Goal: Transaction & Acquisition: Download file/media

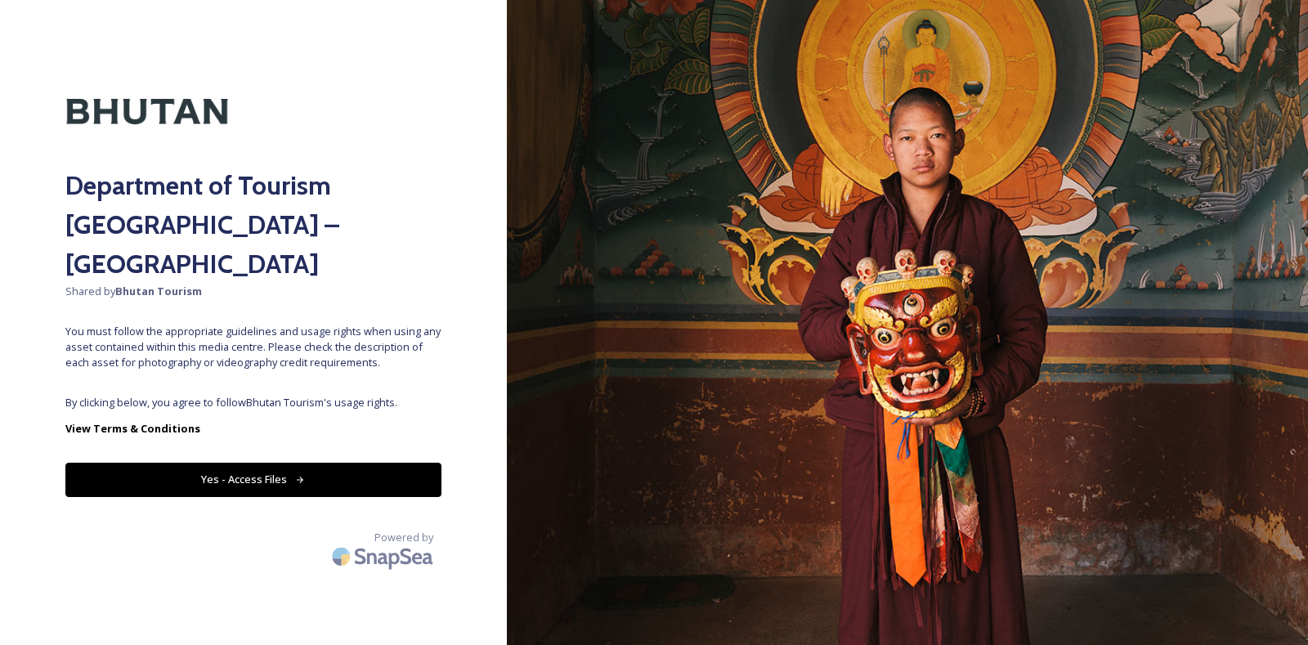
click at [300, 475] on icon at bounding box center [300, 480] width 11 height 11
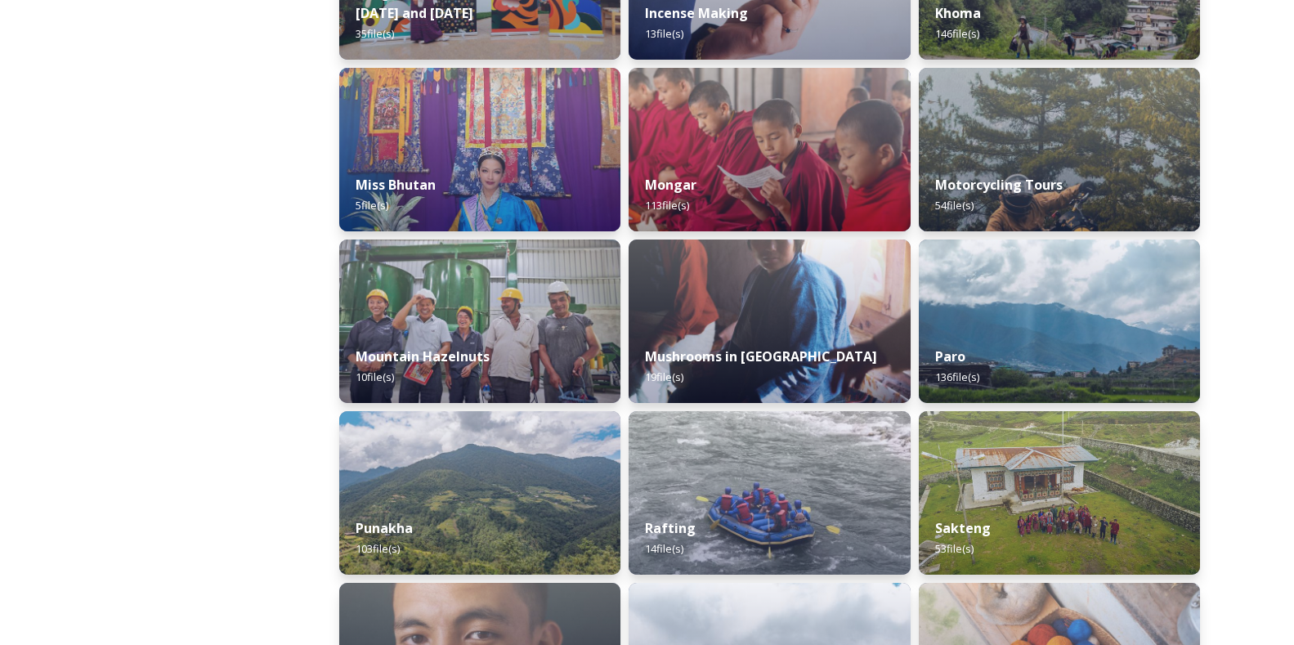
scroll to position [1228, 0]
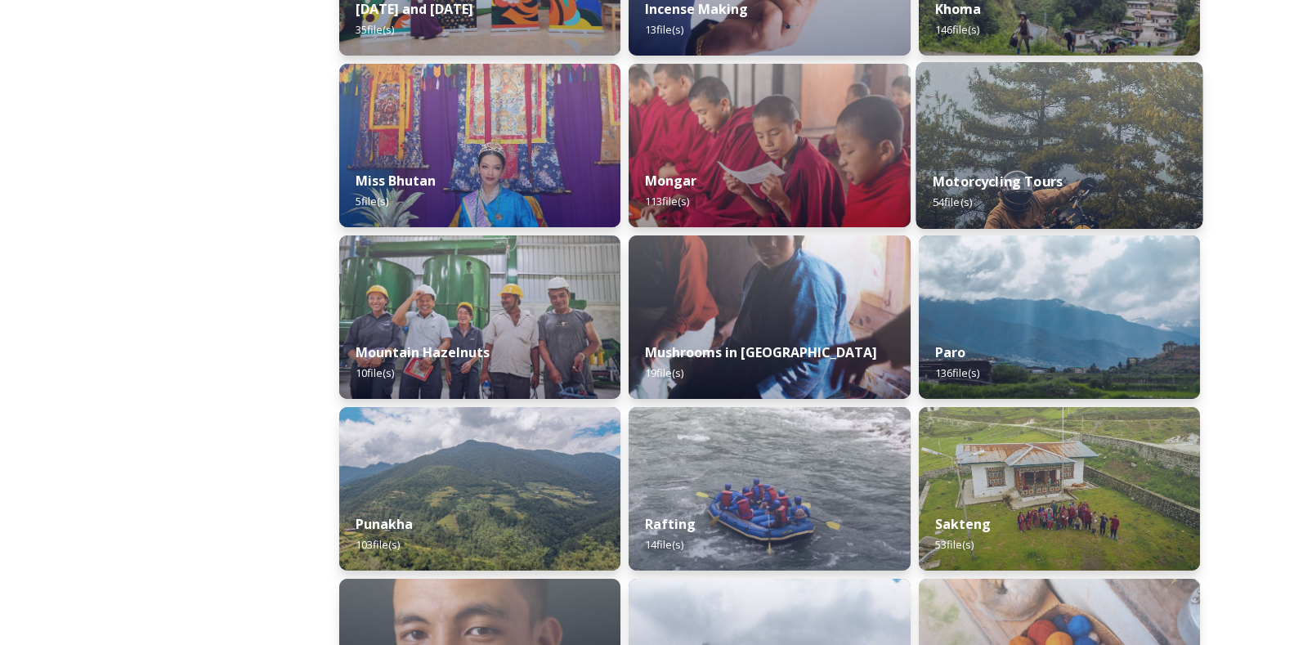
click at [1039, 141] on img at bounding box center [1059, 145] width 287 height 167
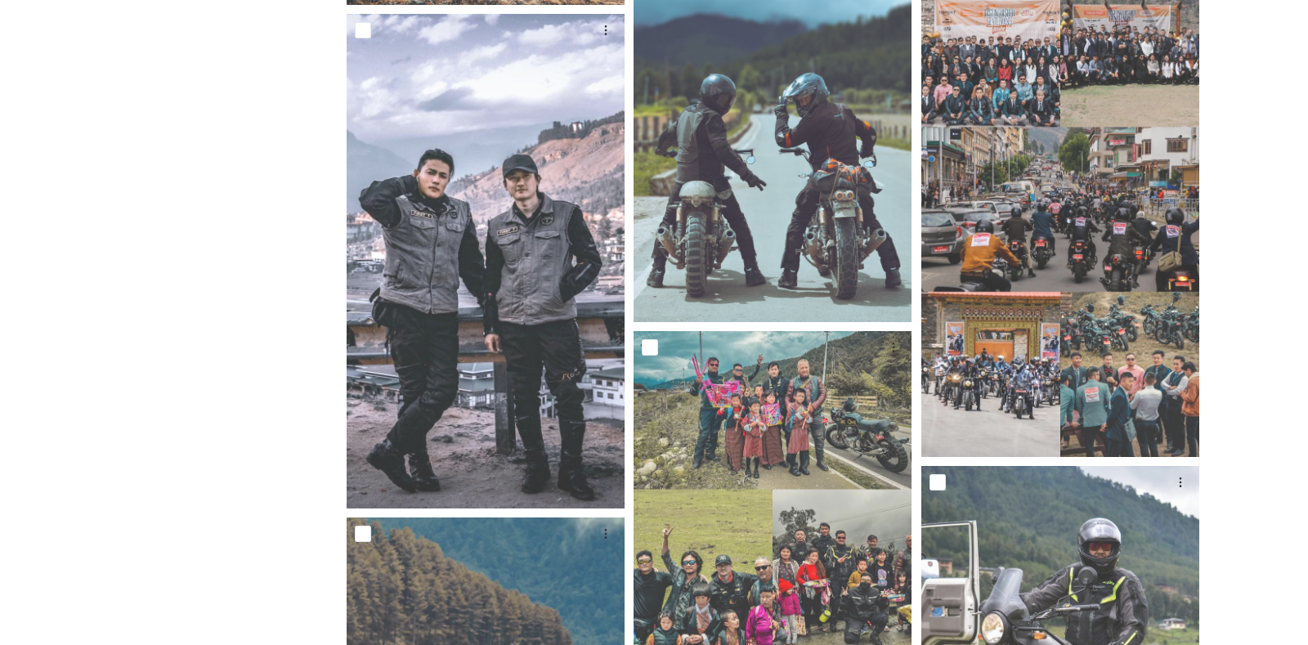
scroll to position [2018, 0]
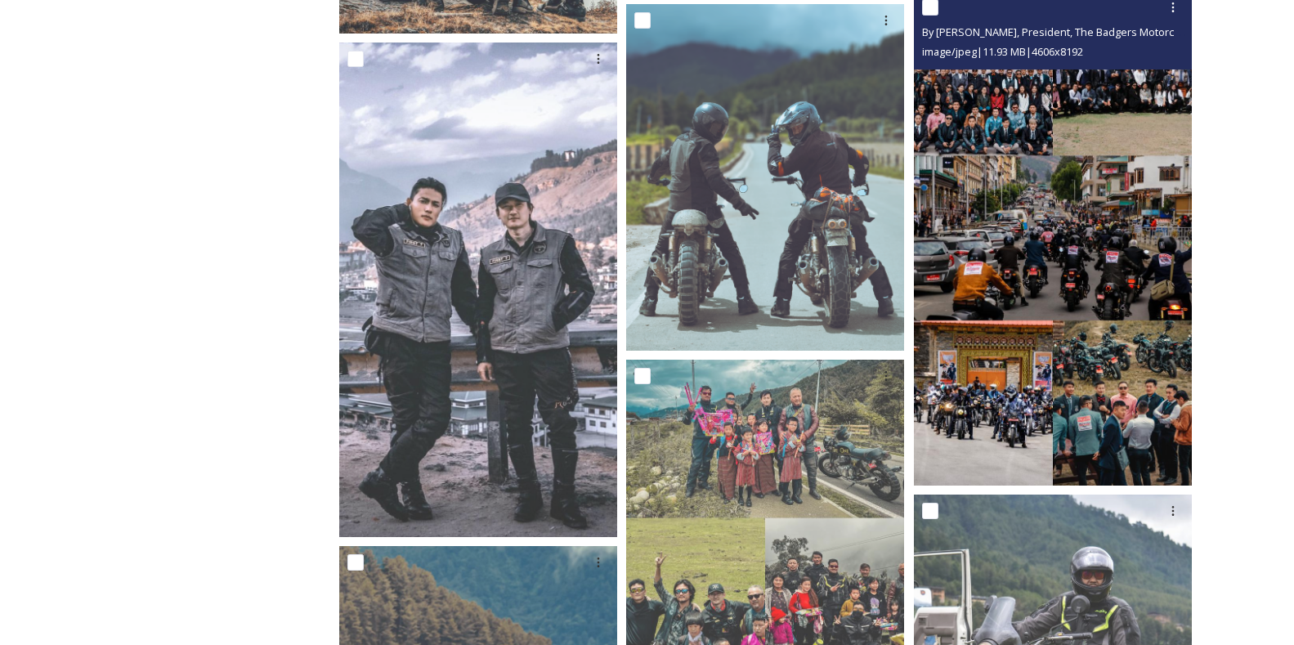
click at [1070, 257] on img at bounding box center [1053, 238] width 278 height 495
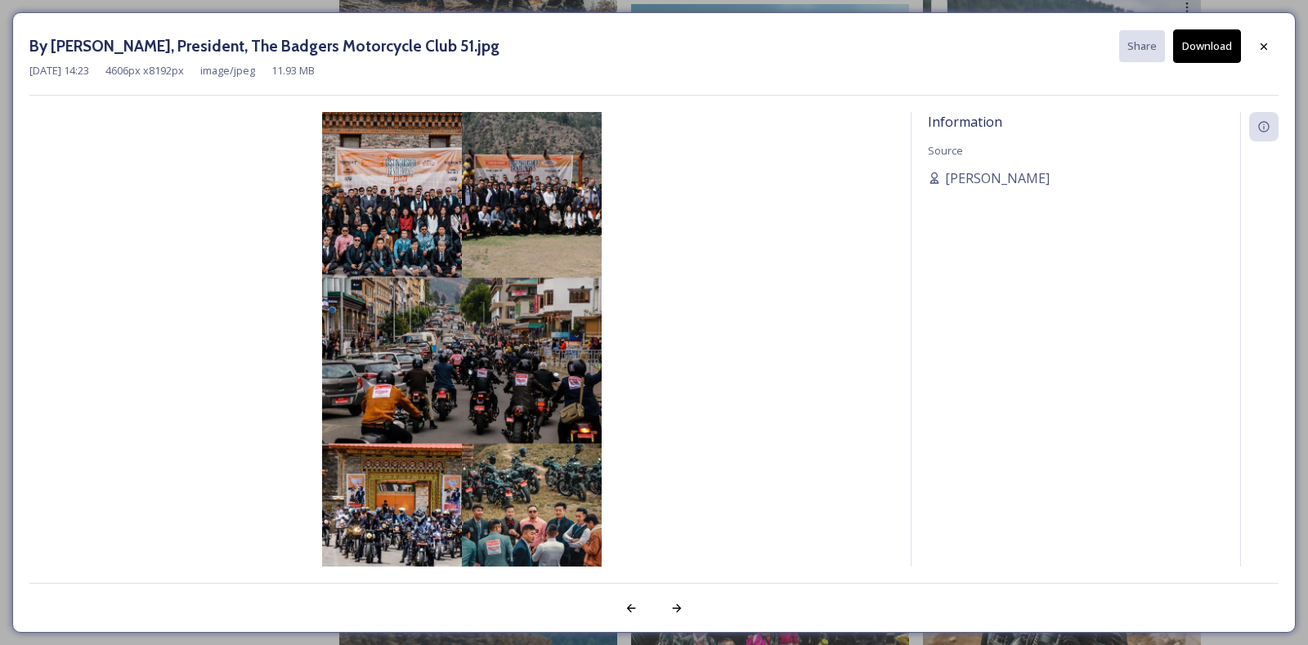
click at [503, 336] on img at bounding box center [461, 361] width 865 height 498
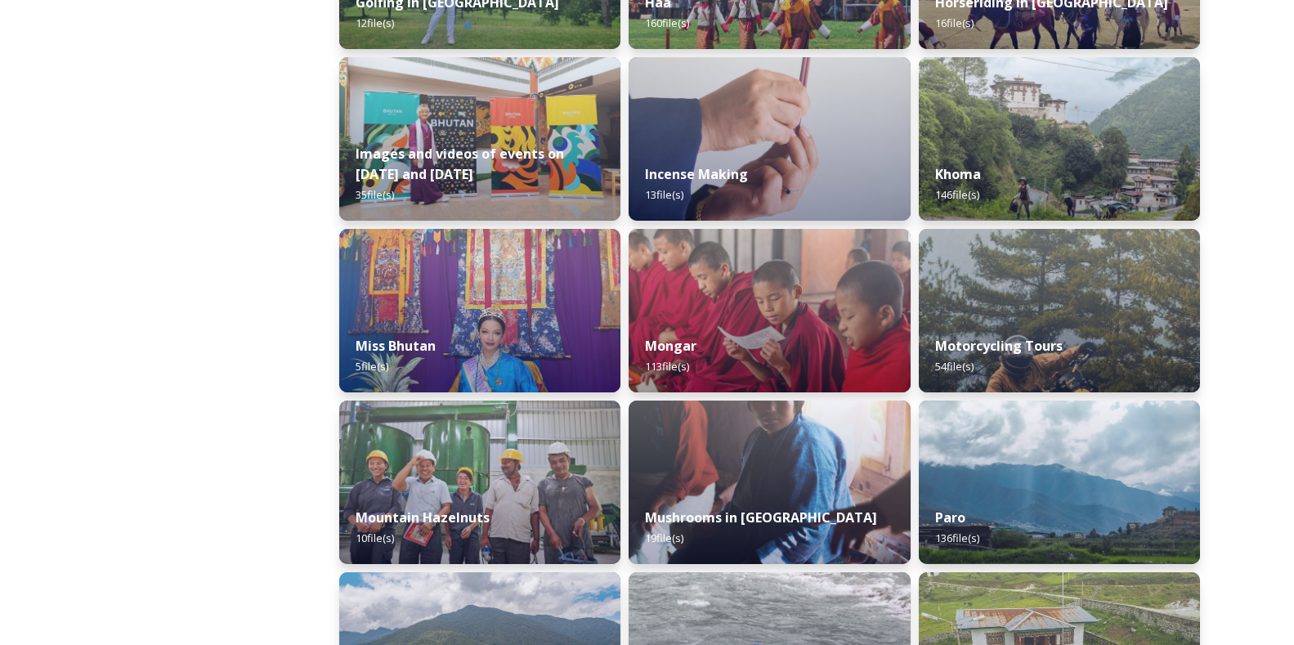
scroll to position [1117, 0]
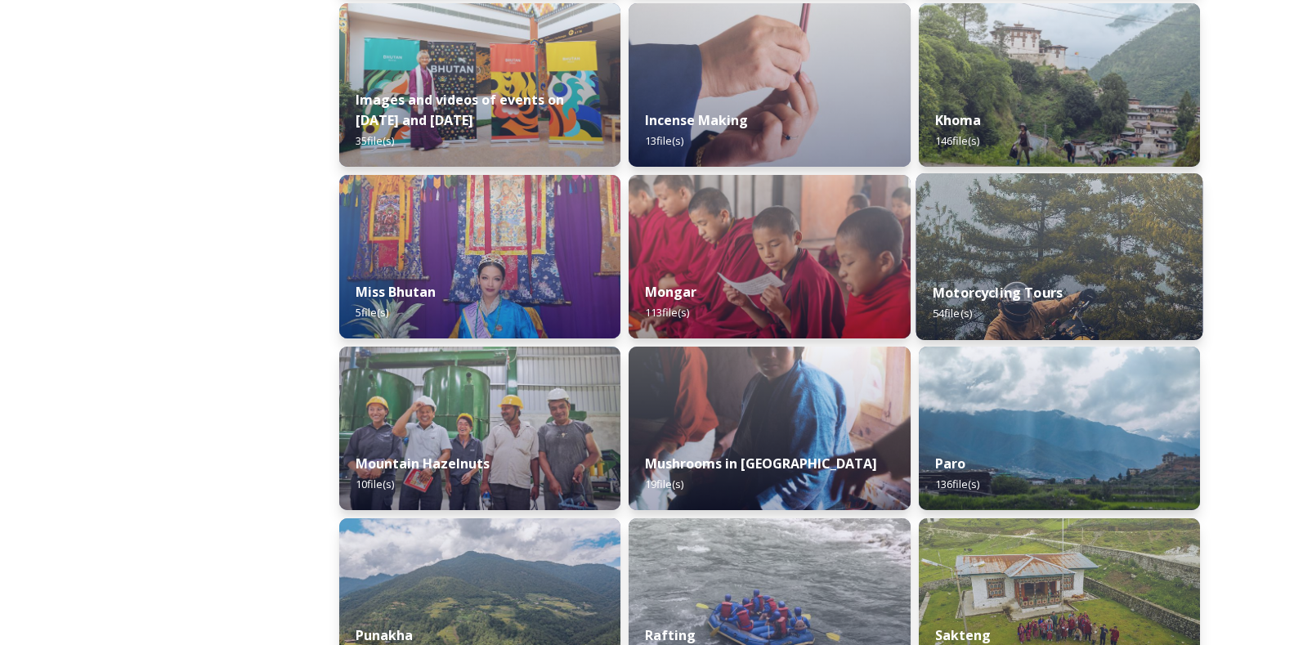
click at [1025, 256] on img at bounding box center [1059, 256] width 287 height 167
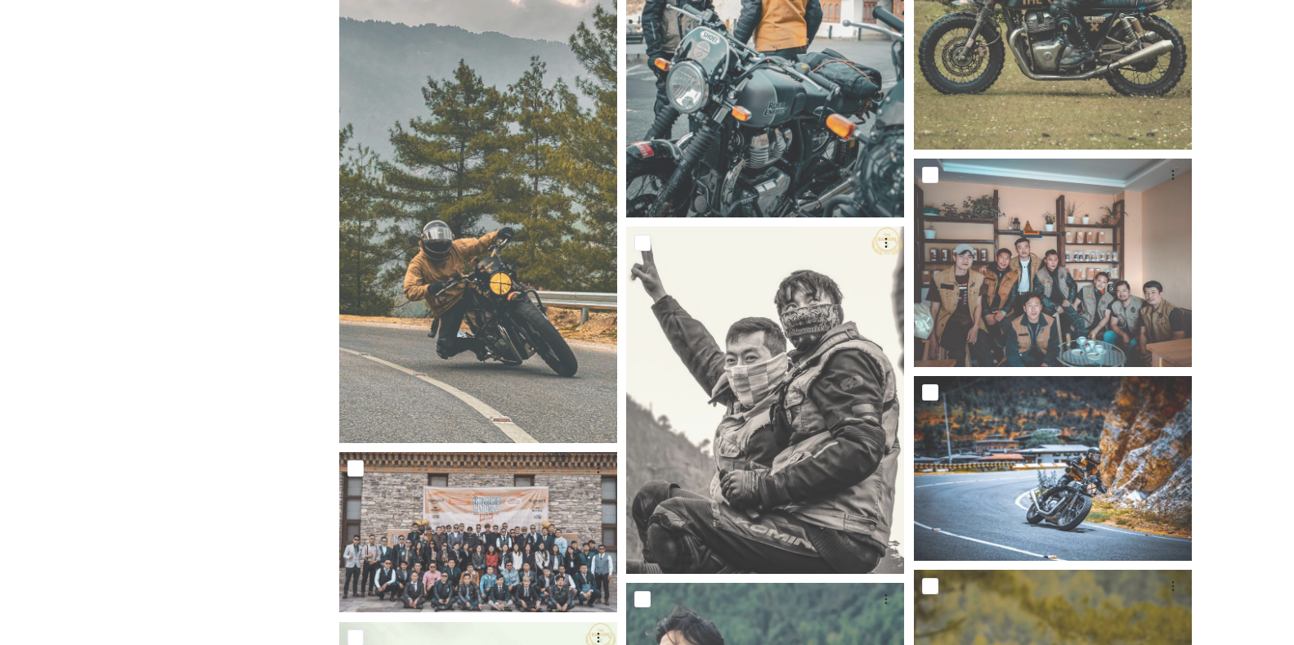
scroll to position [1187, 0]
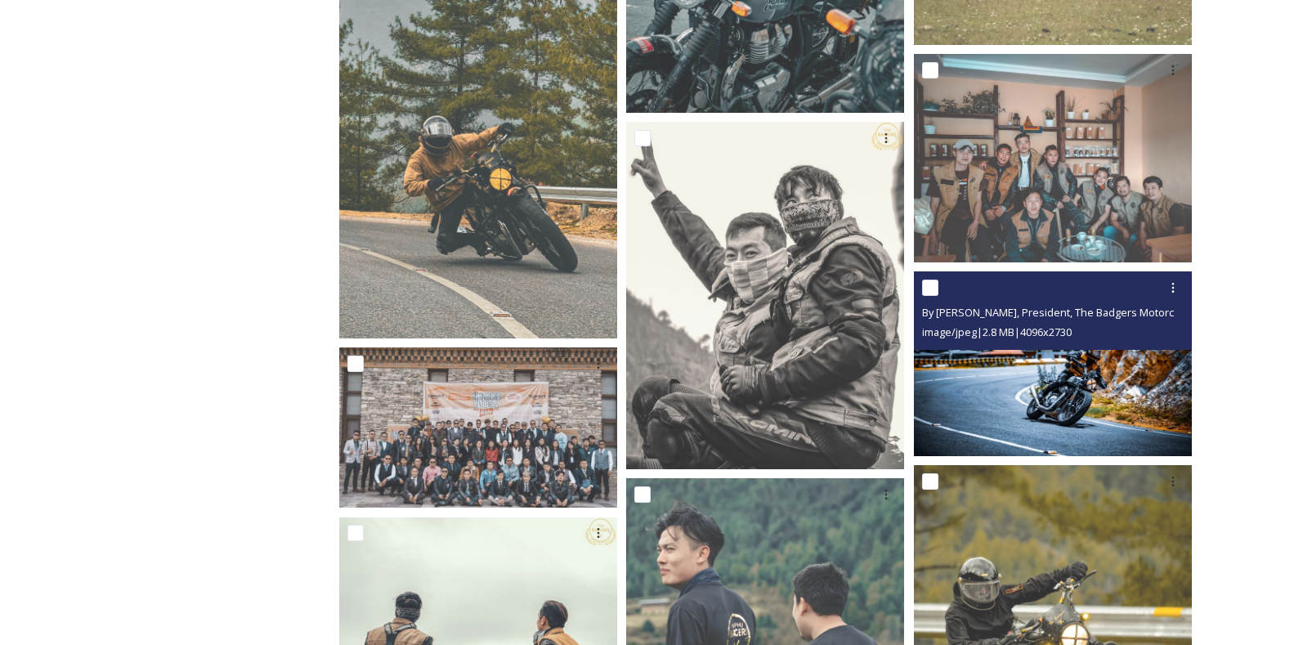
click at [1070, 377] on img at bounding box center [1053, 364] width 278 height 186
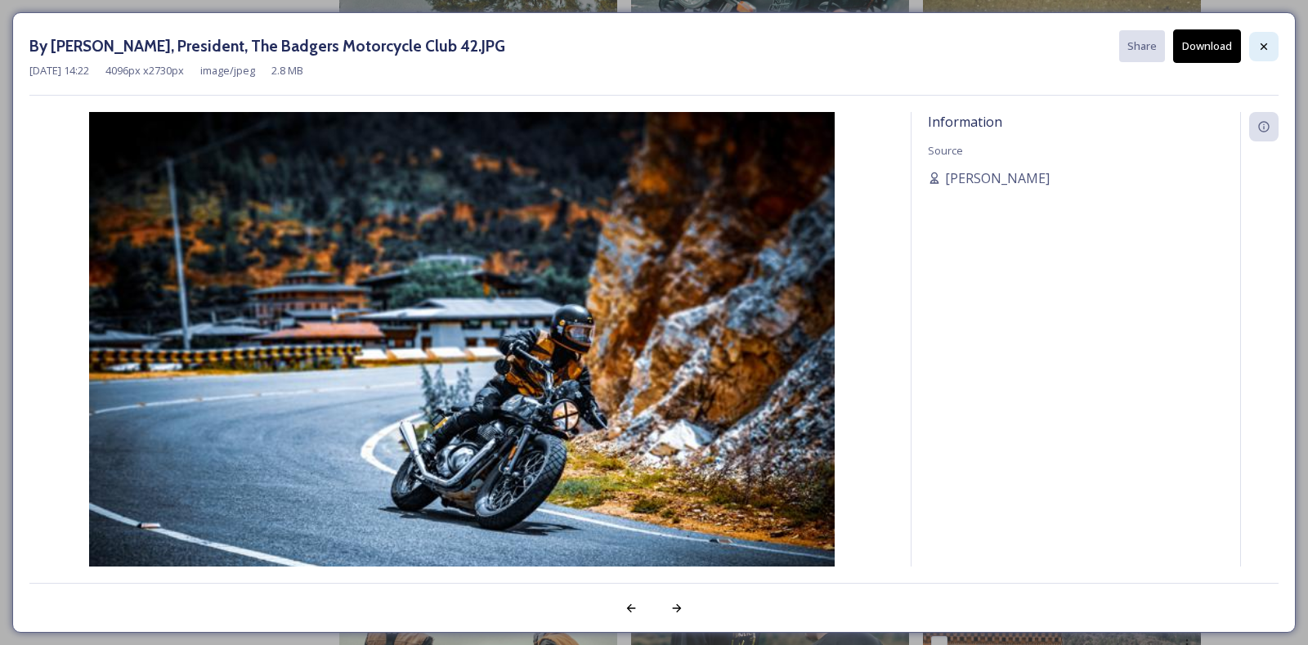
click at [1266, 44] on icon at bounding box center [1264, 46] width 7 height 7
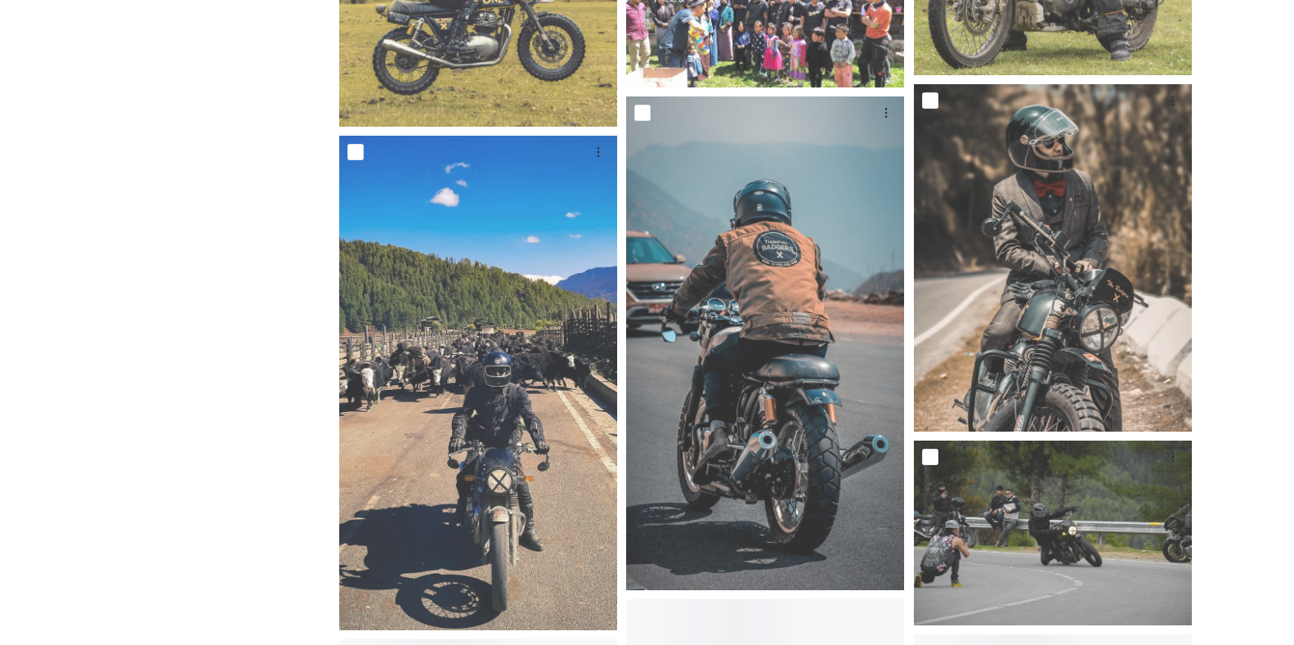
scroll to position [2842, 0]
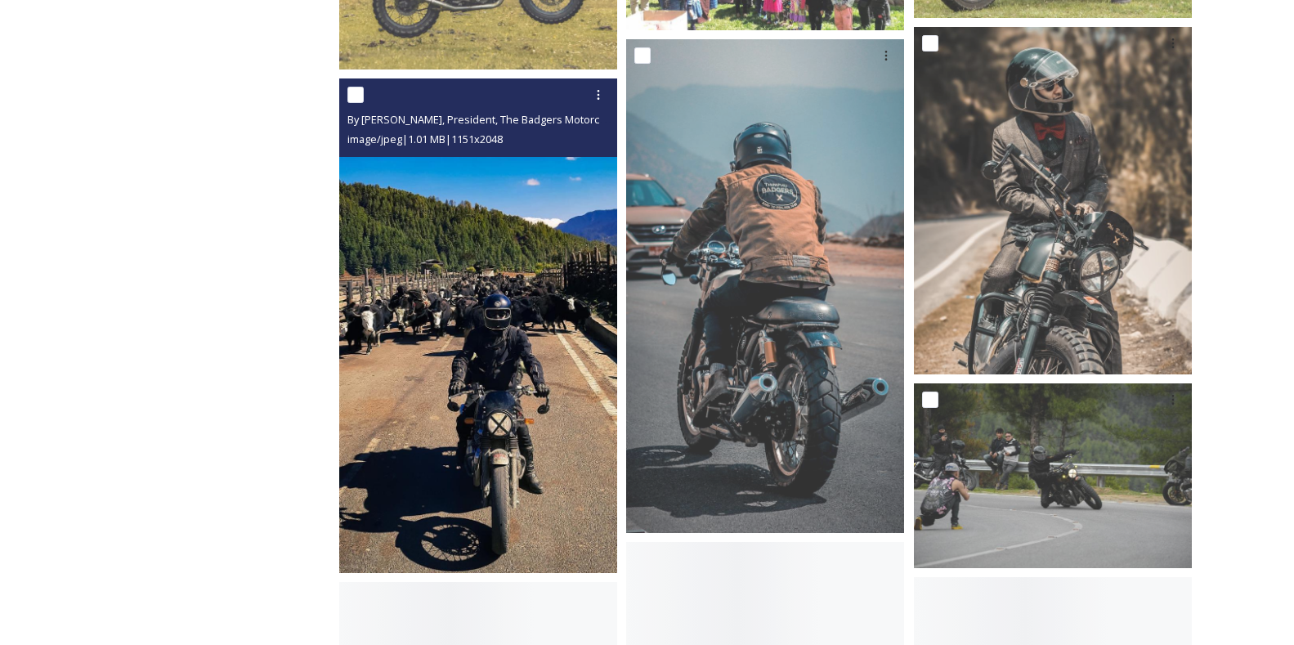
click at [439, 335] on img at bounding box center [478, 325] width 278 height 495
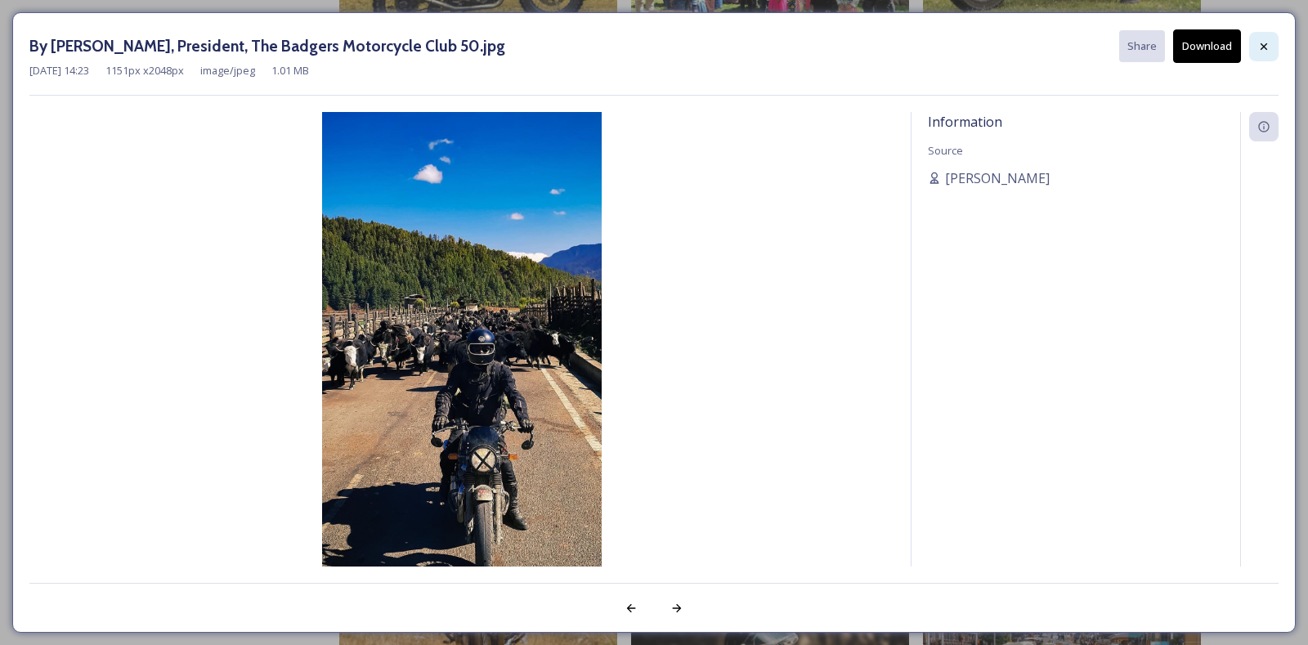
click at [1264, 43] on icon at bounding box center [1264, 46] width 13 height 13
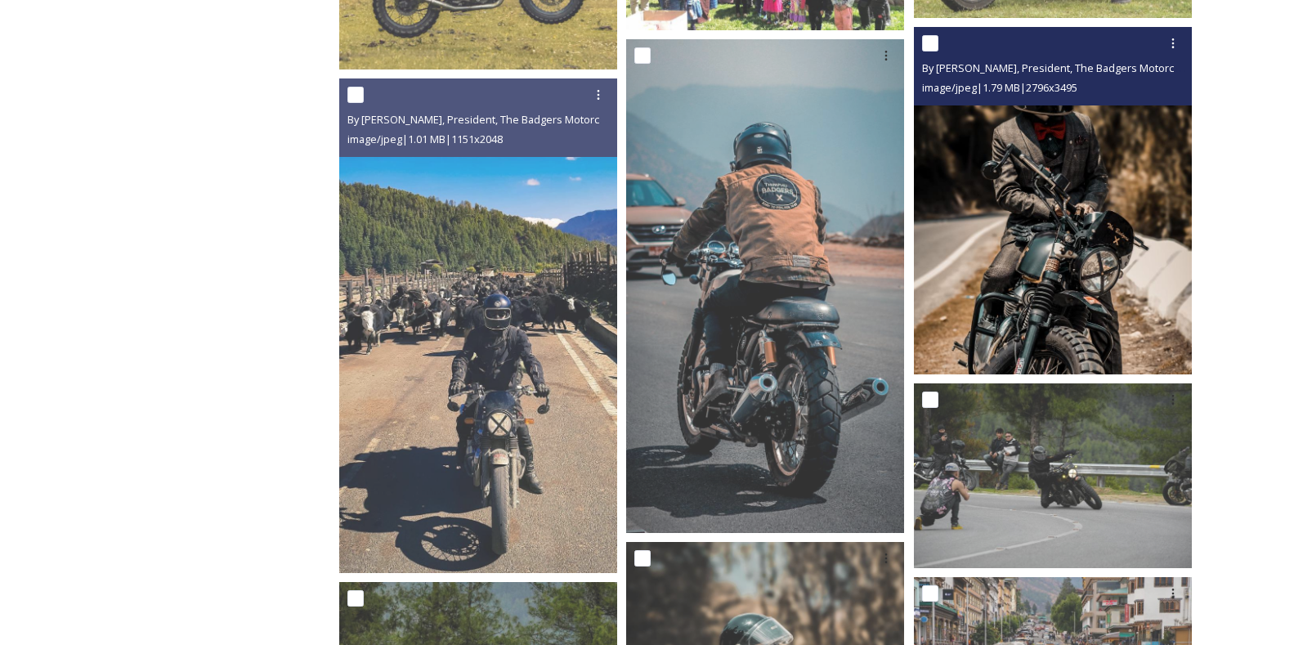
click at [1035, 220] on img at bounding box center [1053, 201] width 278 height 348
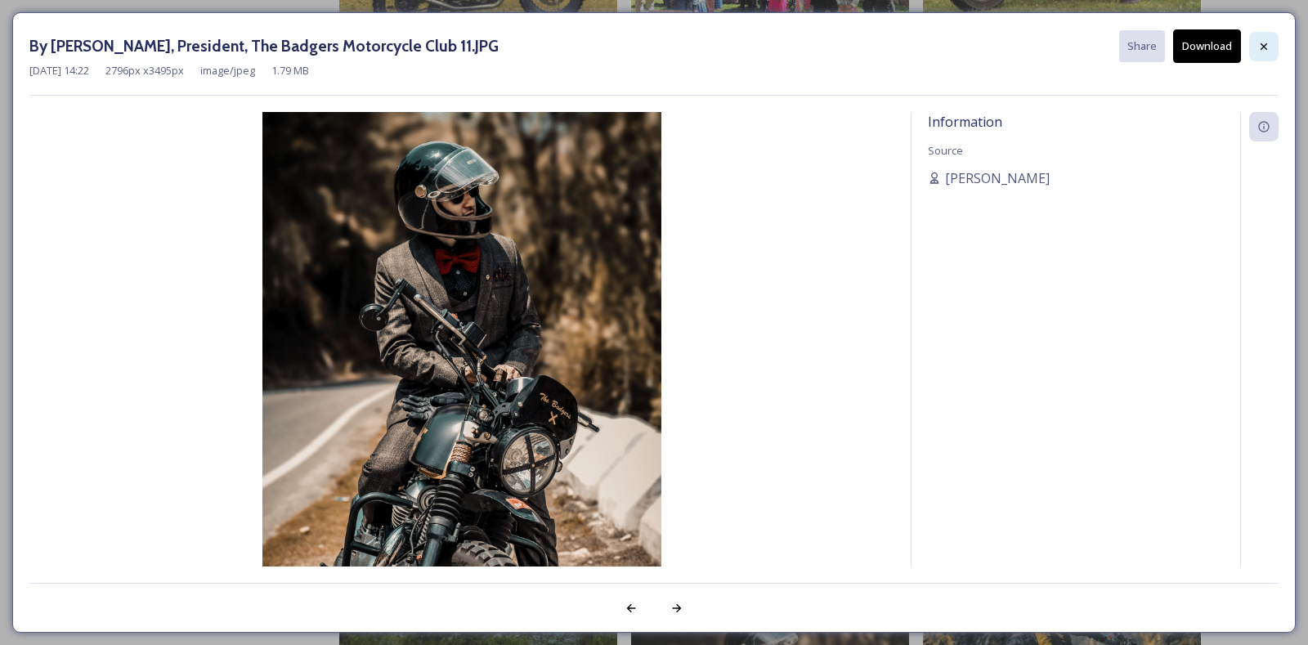
click at [1263, 43] on icon at bounding box center [1264, 46] width 13 height 13
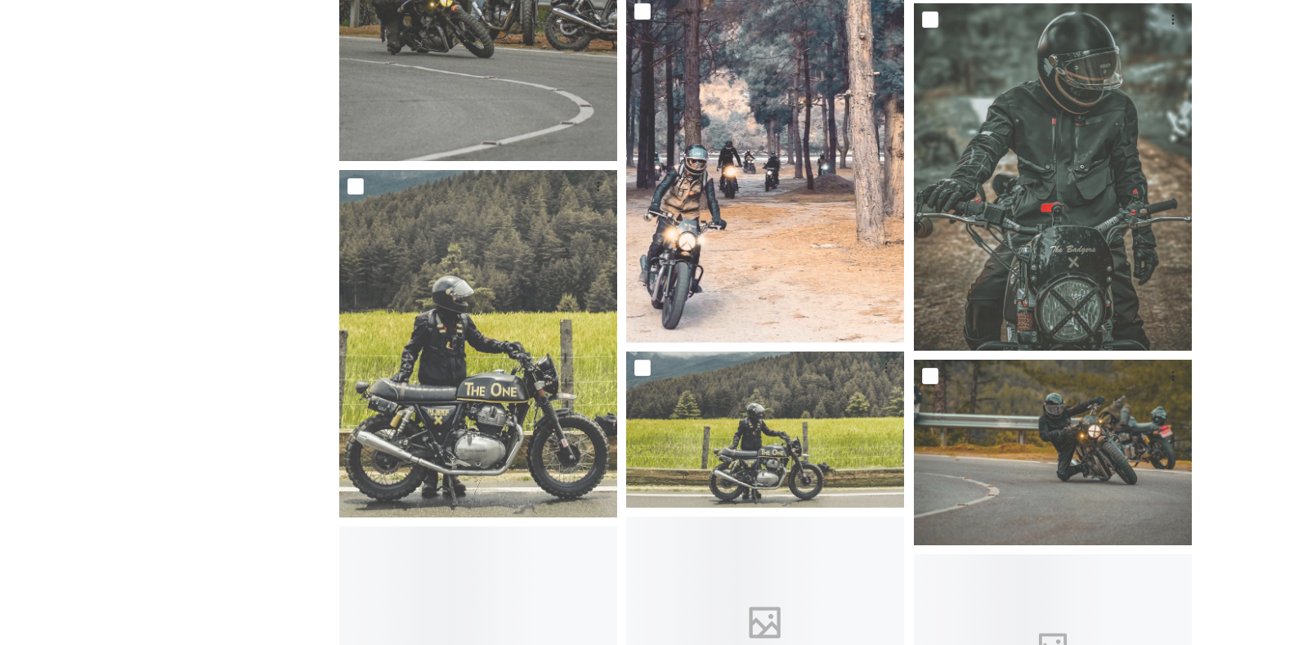
scroll to position [4640, 0]
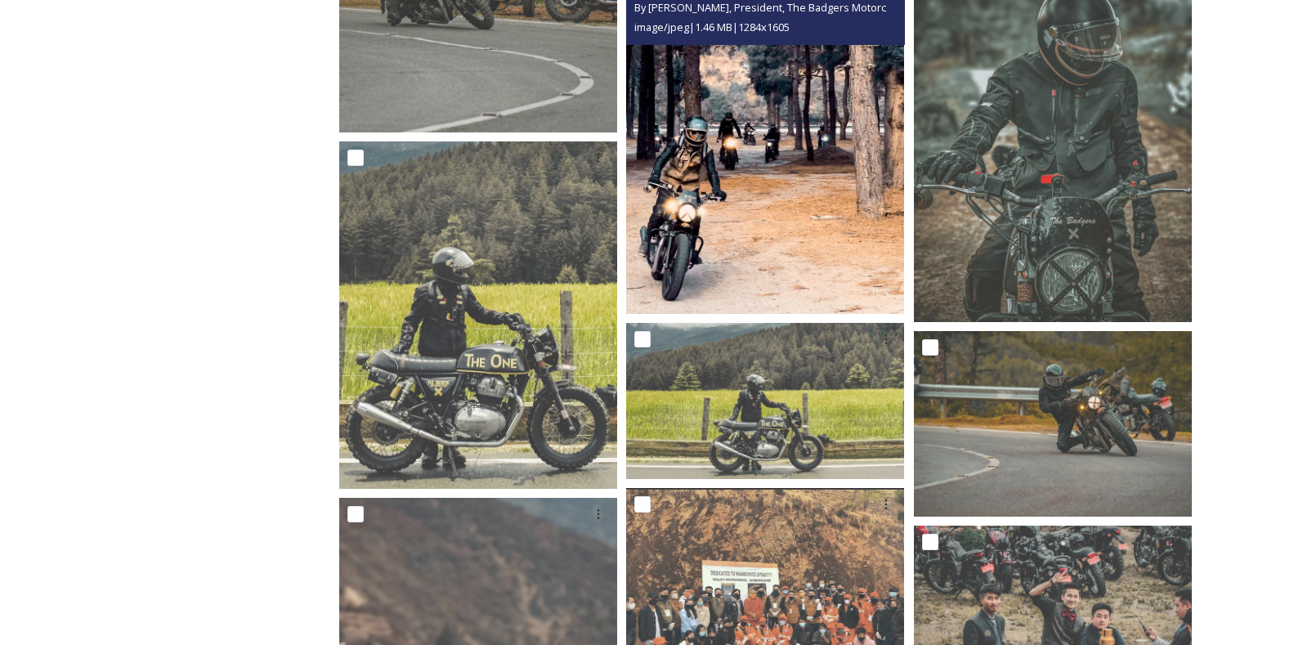
click at [756, 253] on img at bounding box center [765, 140] width 278 height 348
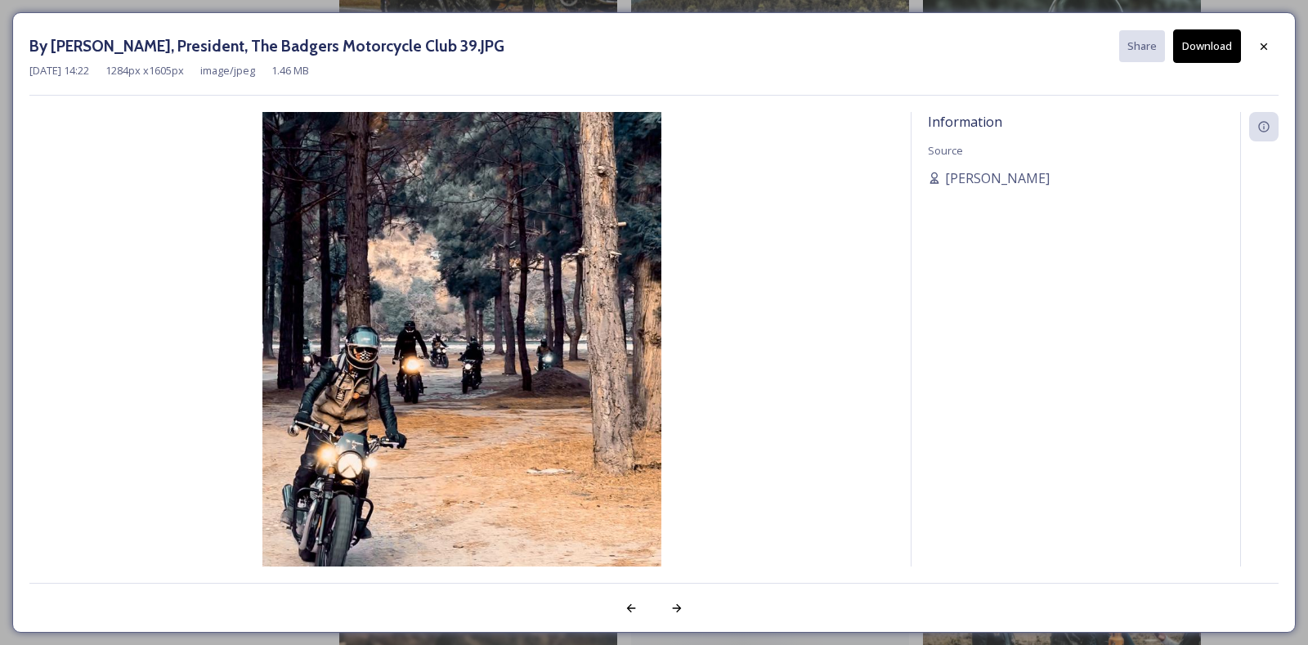
click at [485, 366] on img at bounding box center [461, 361] width 865 height 498
click at [1265, 46] on icon at bounding box center [1264, 46] width 7 height 7
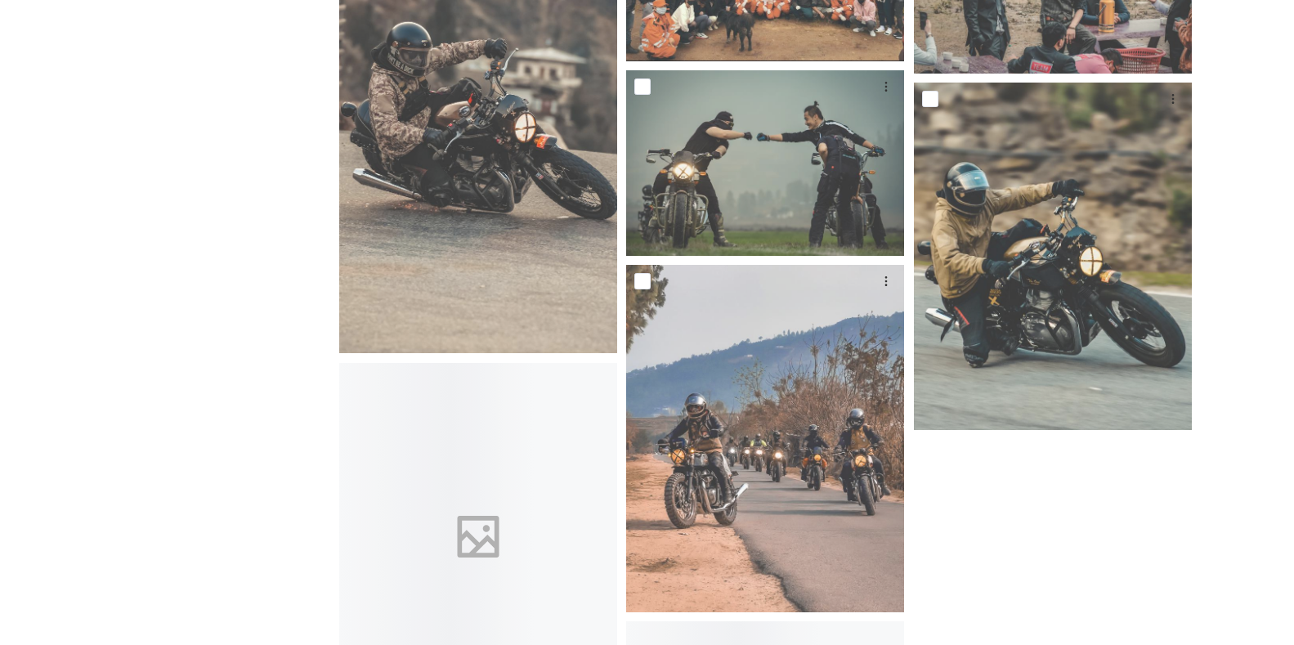
scroll to position [5344, 0]
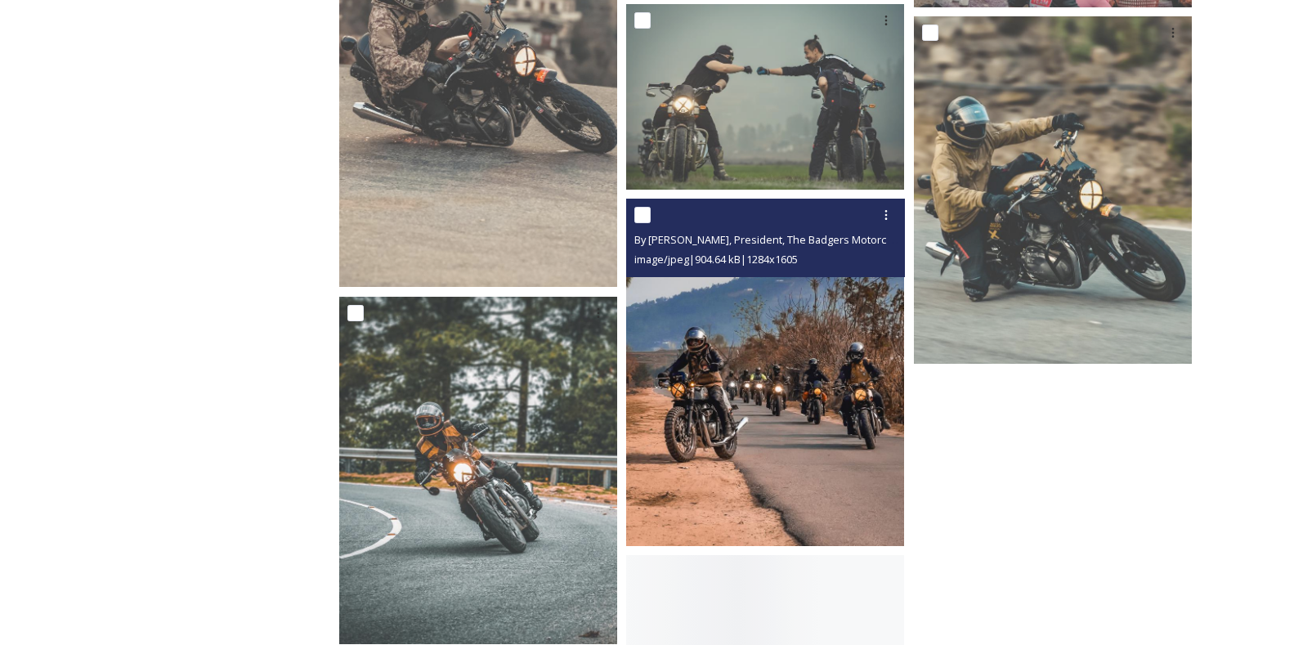
click at [781, 446] on img at bounding box center [765, 373] width 278 height 348
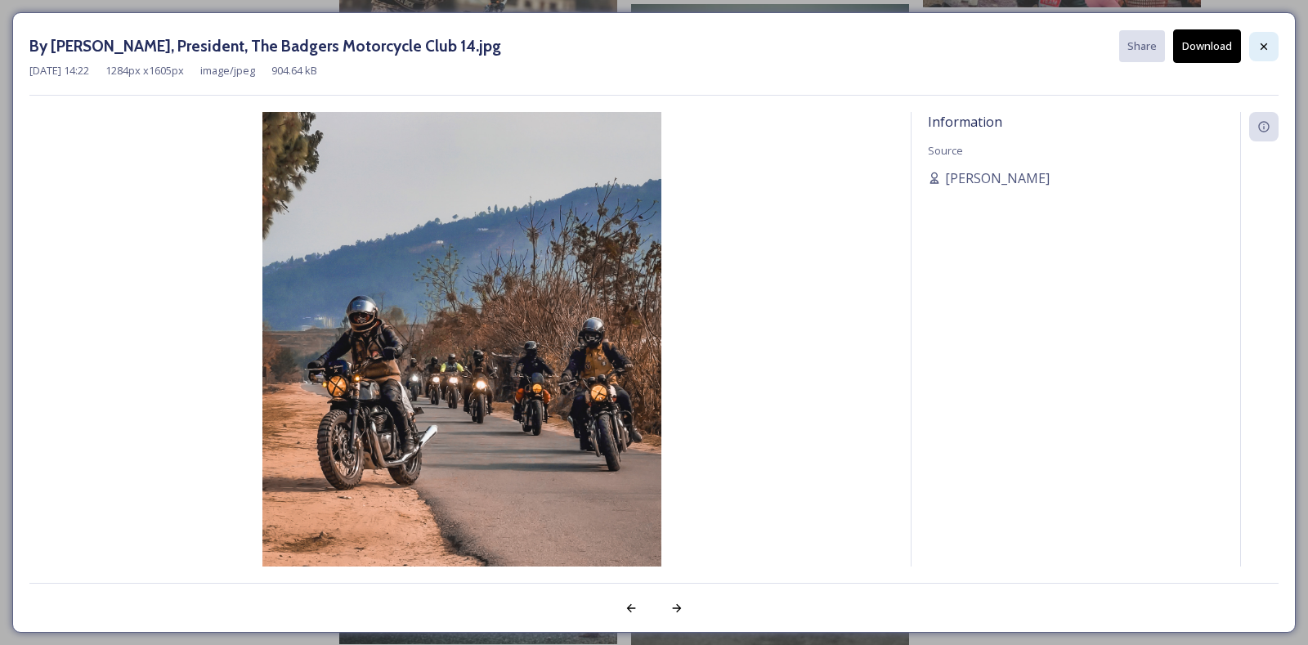
click at [1264, 43] on icon at bounding box center [1264, 46] width 13 height 13
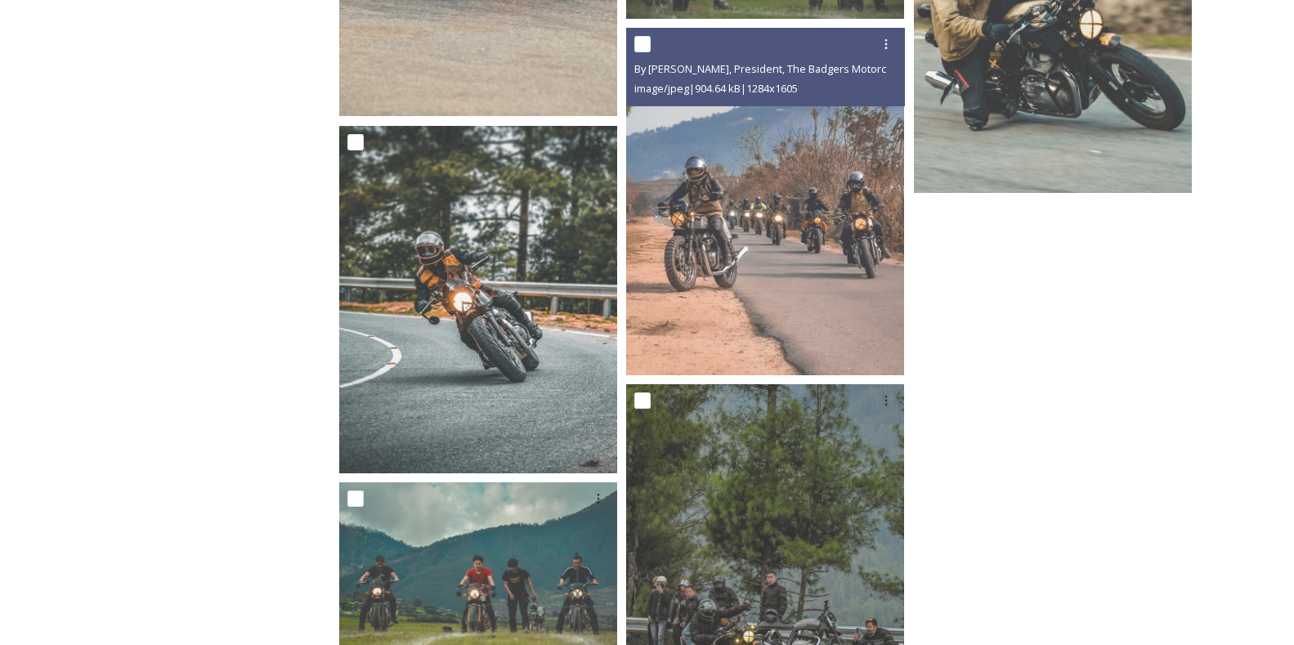
scroll to position [5600, 0]
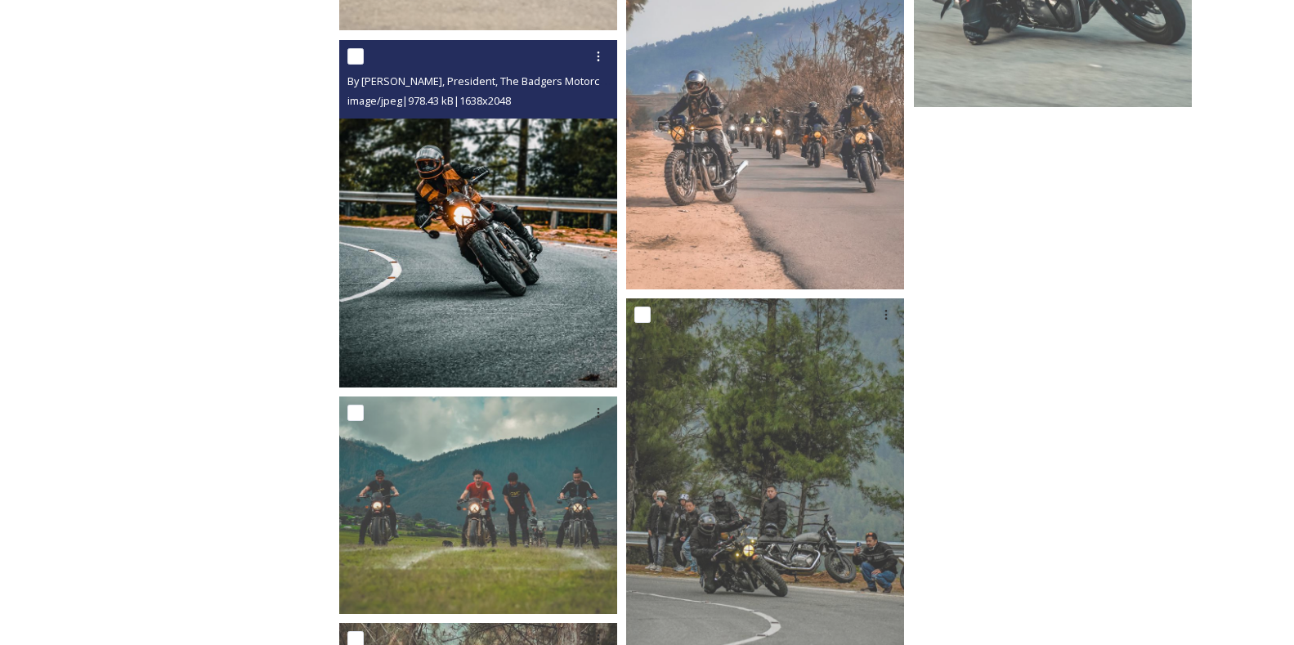
click at [470, 290] on img at bounding box center [478, 214] width 278 height 348
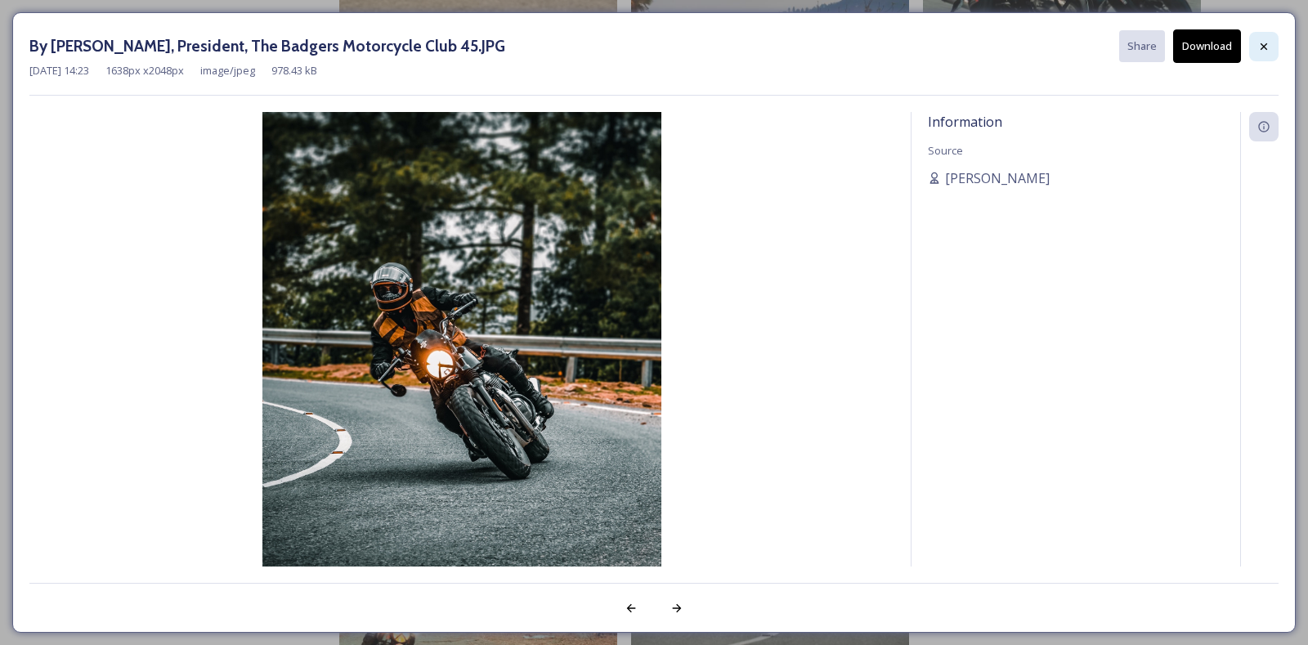
click at [1260, 41] on icon at bounding box center [1264, 46] width 13 height 13
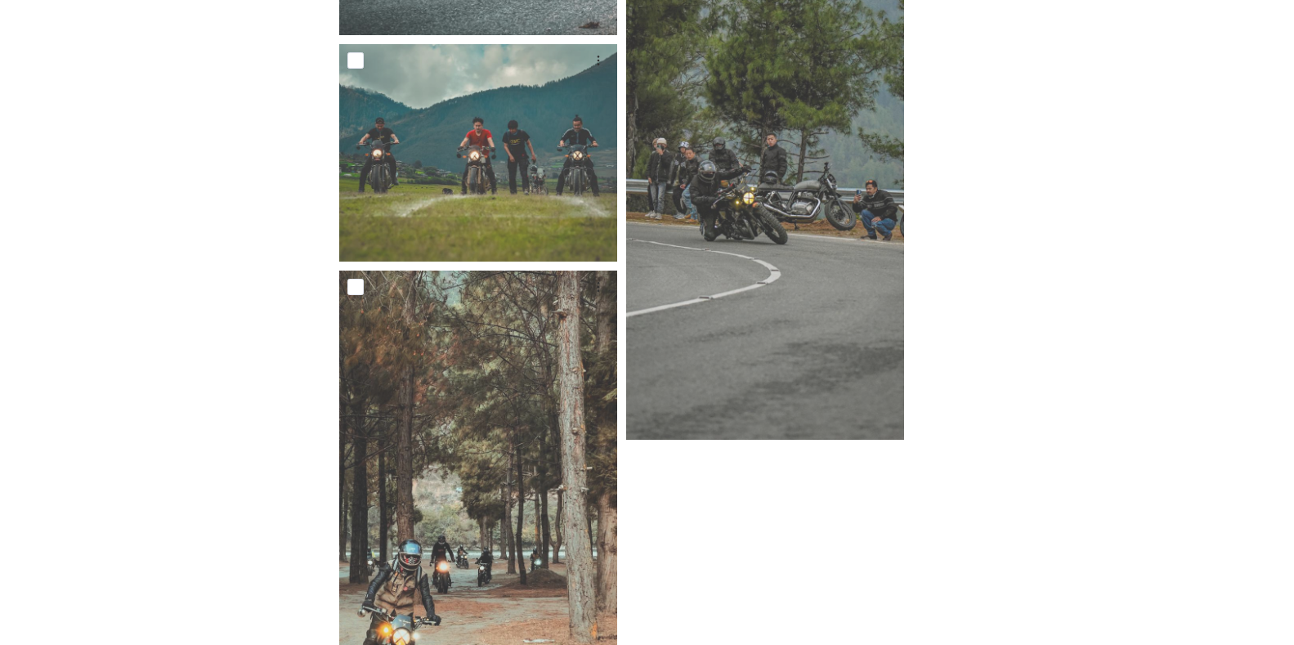
scroll to position [5905, 0]
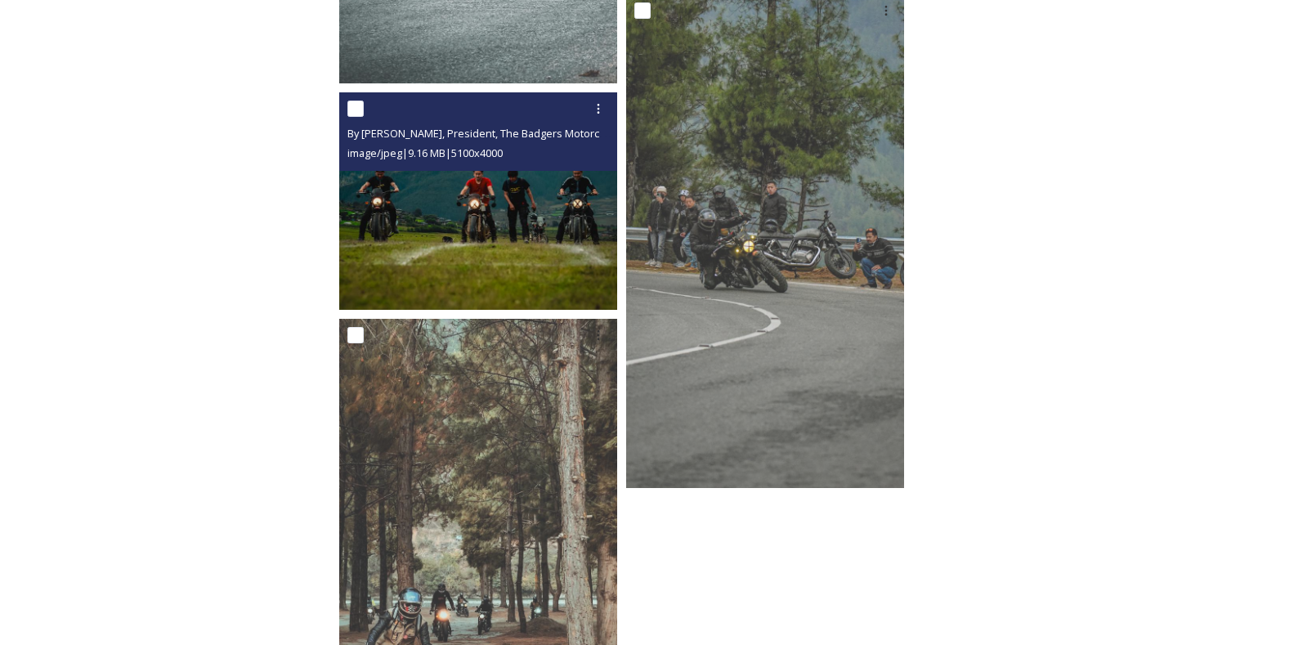
click at [498, 186] on img at bounding box center [478, 201] width 278 height 218
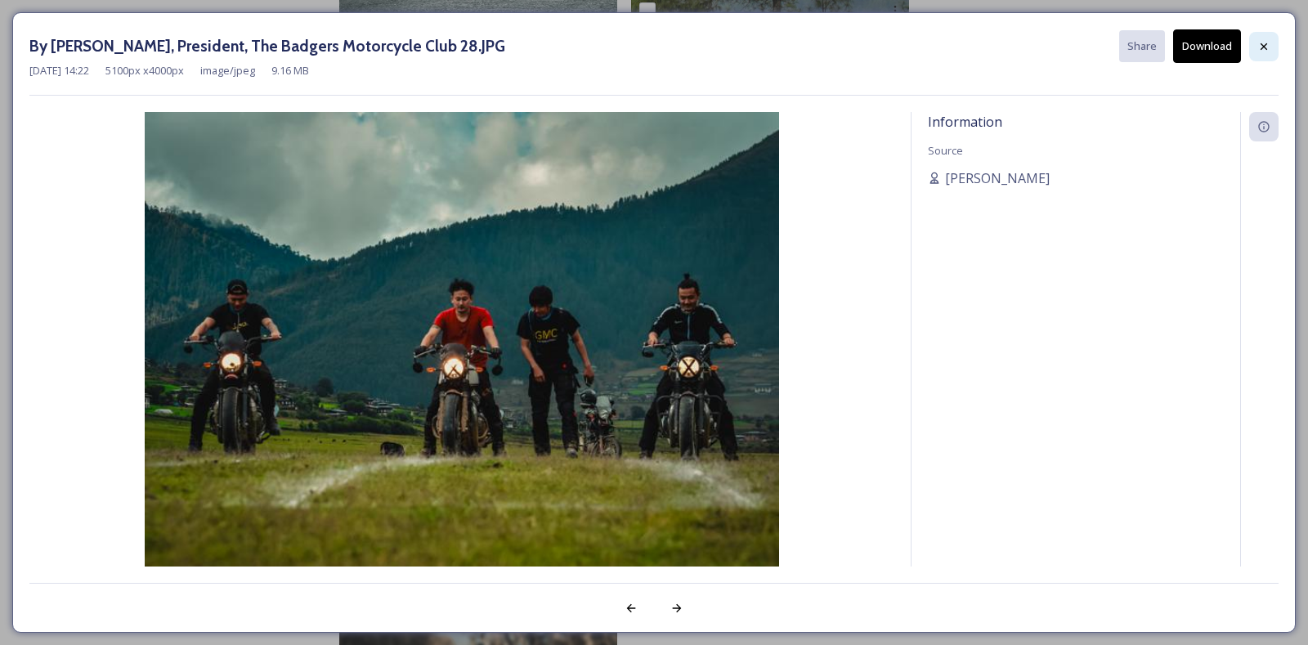
click at [1260, 48] on icon at bounding box center [1264, 46] width 13 height 13
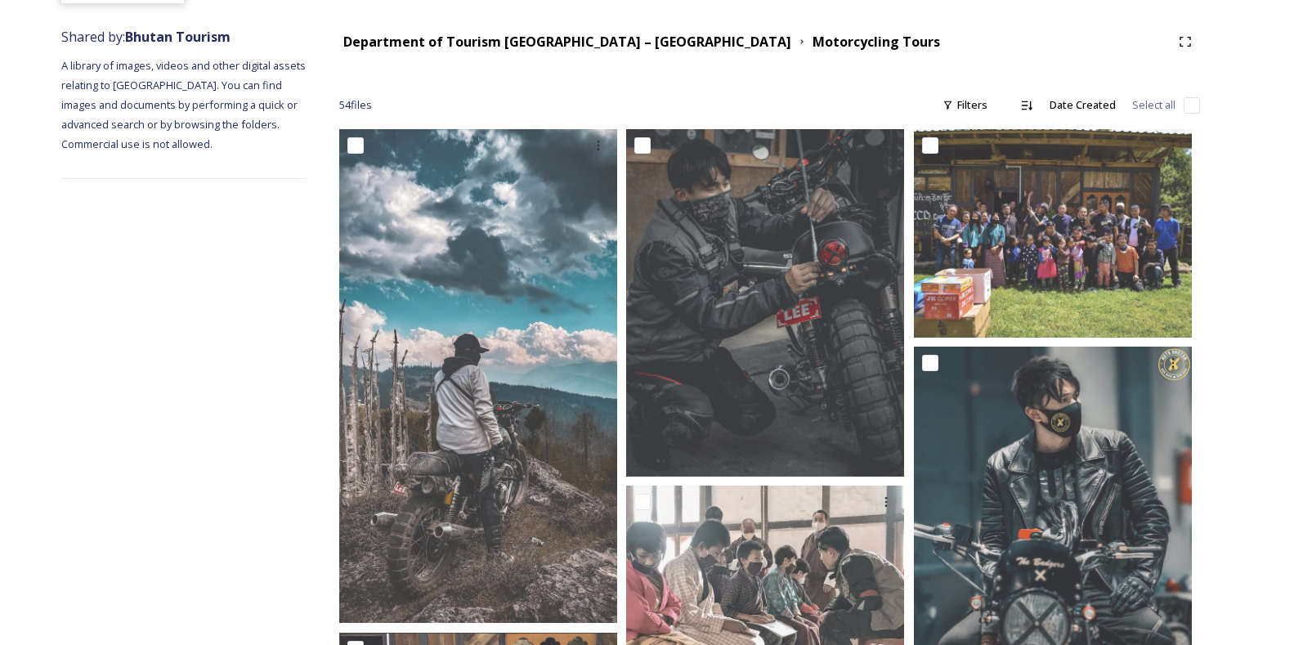
scroll to position [0, 0]
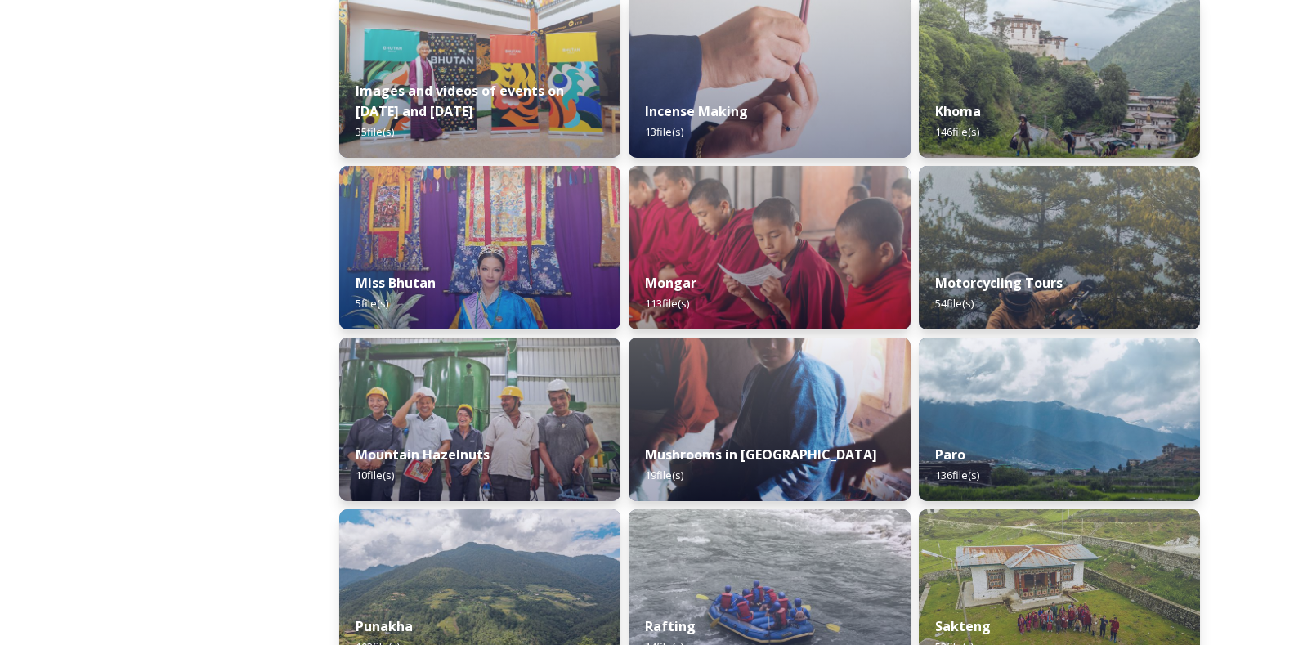
scroll to position [1135, 0]
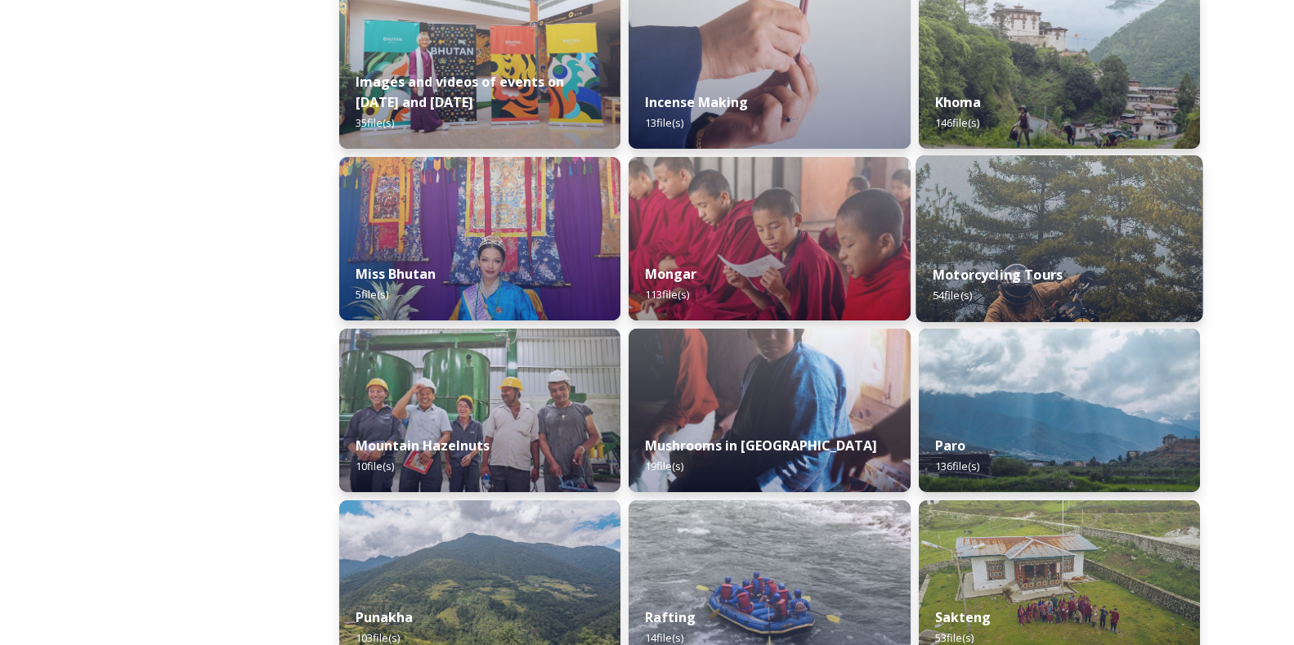
click at [1039, 252] on div "Motorcycling Tours 54 file(s)" at bounding box center [1059, 285] width 287 height 74
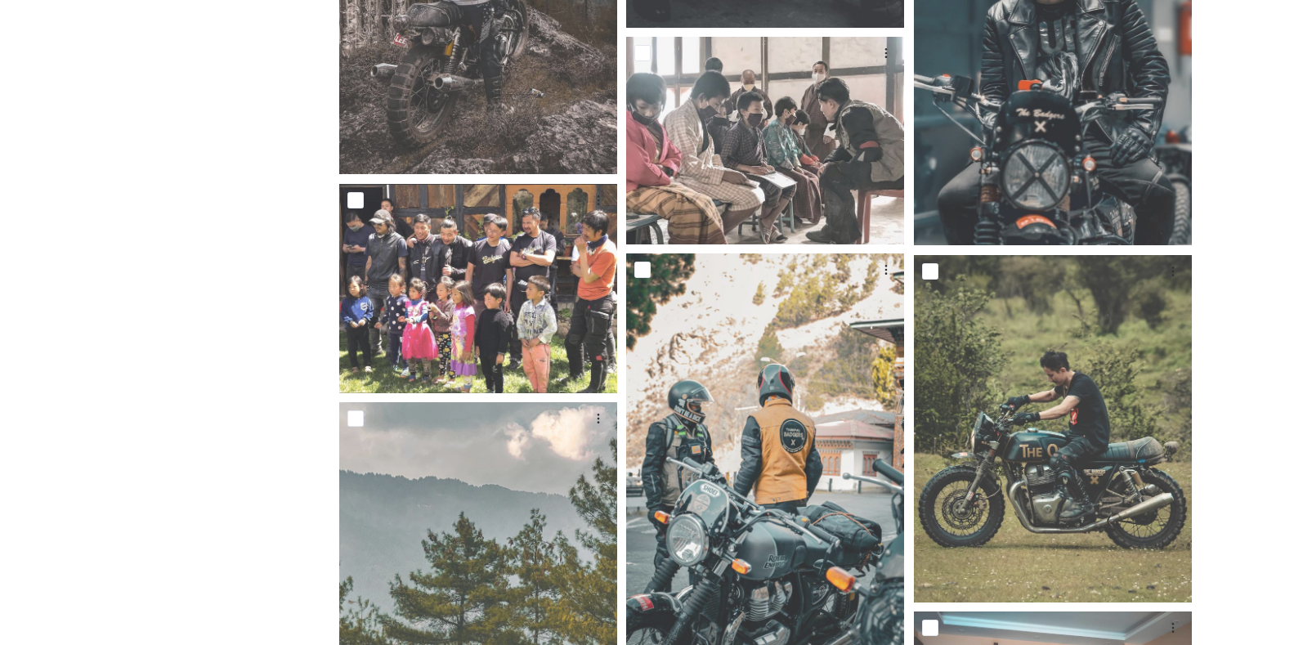
scroll to position [792, 0]
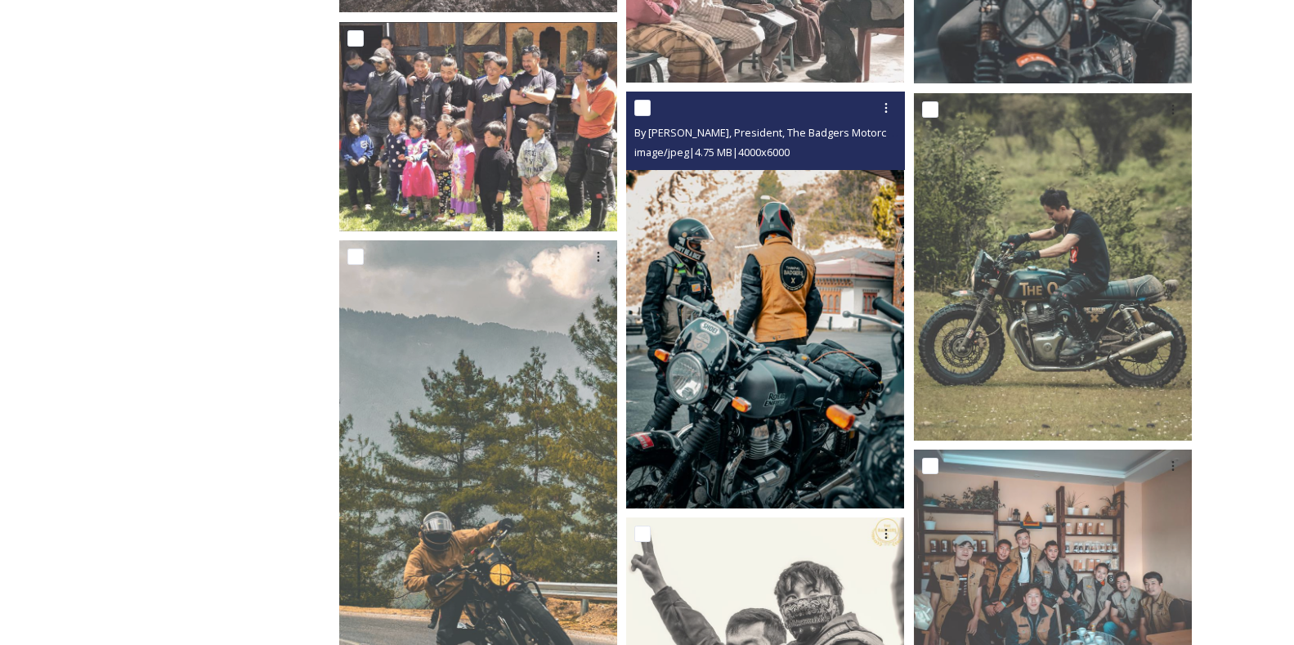
click at [802, 321] on img at bounding box center [765, 300] width 278 height 417
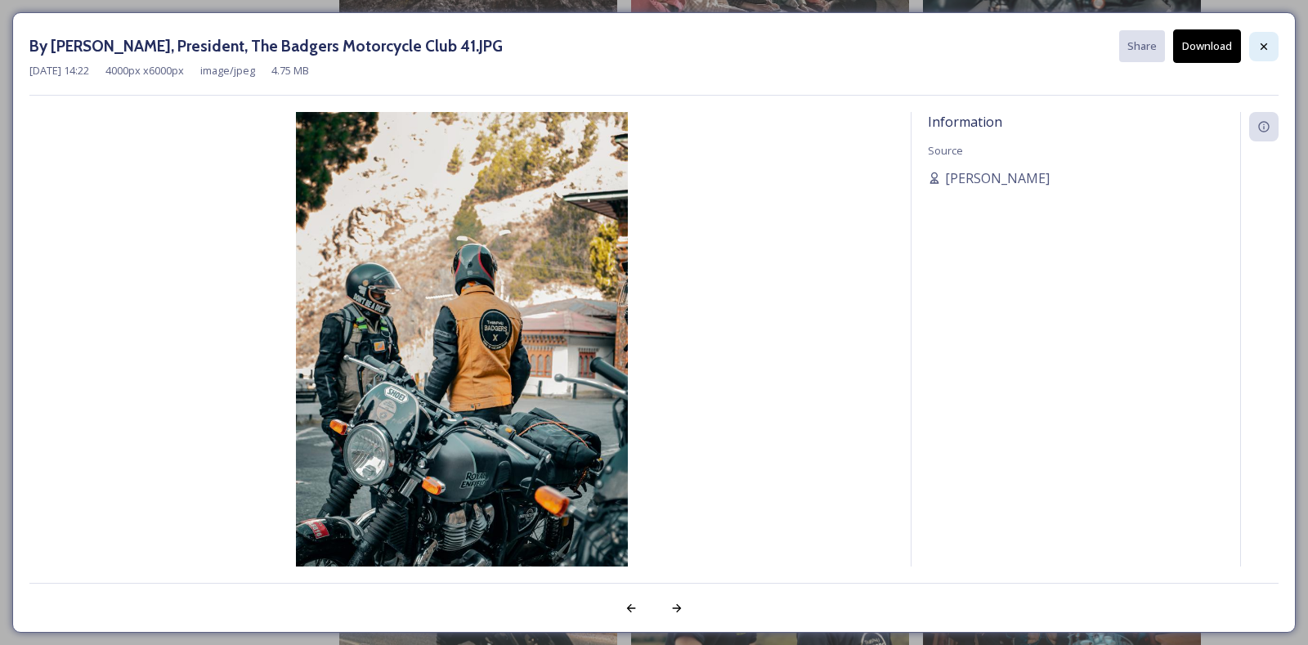
click at [1261, 46] on icon at bounding box center [1264, 46] width 13 height 13
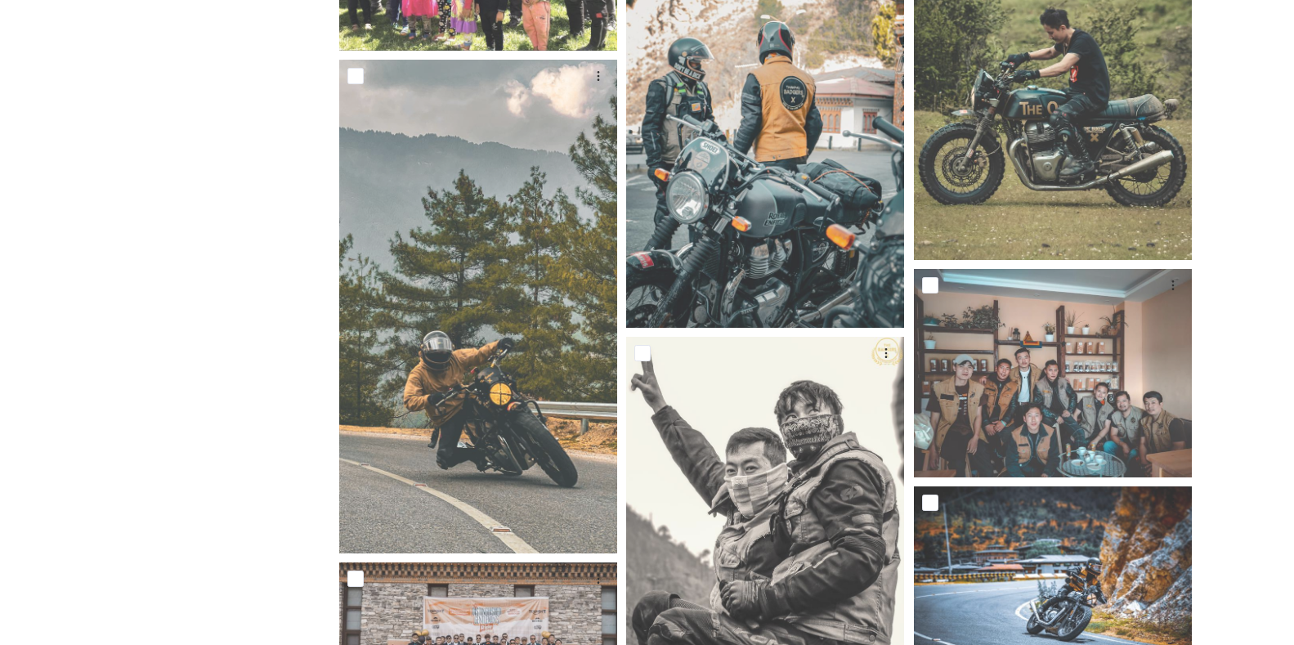
scroll to position [925, 0]
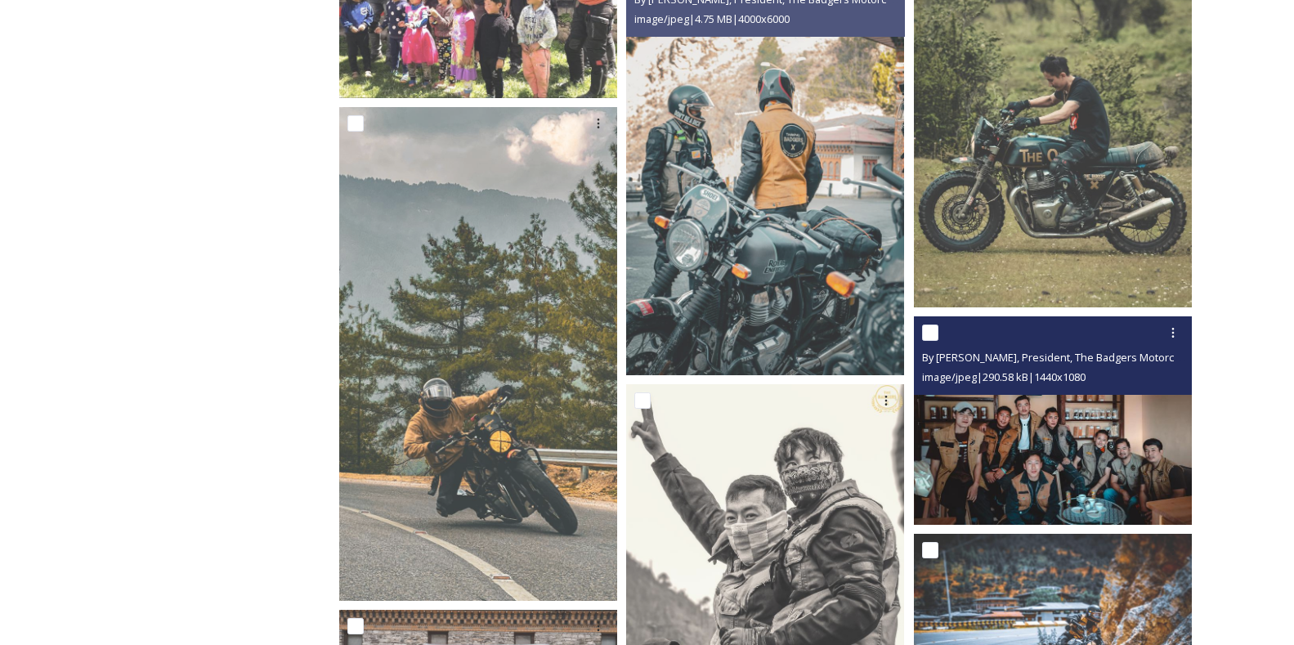
click at [1030, 455] on img at bounding box center [1053, 420] width 278 height 209
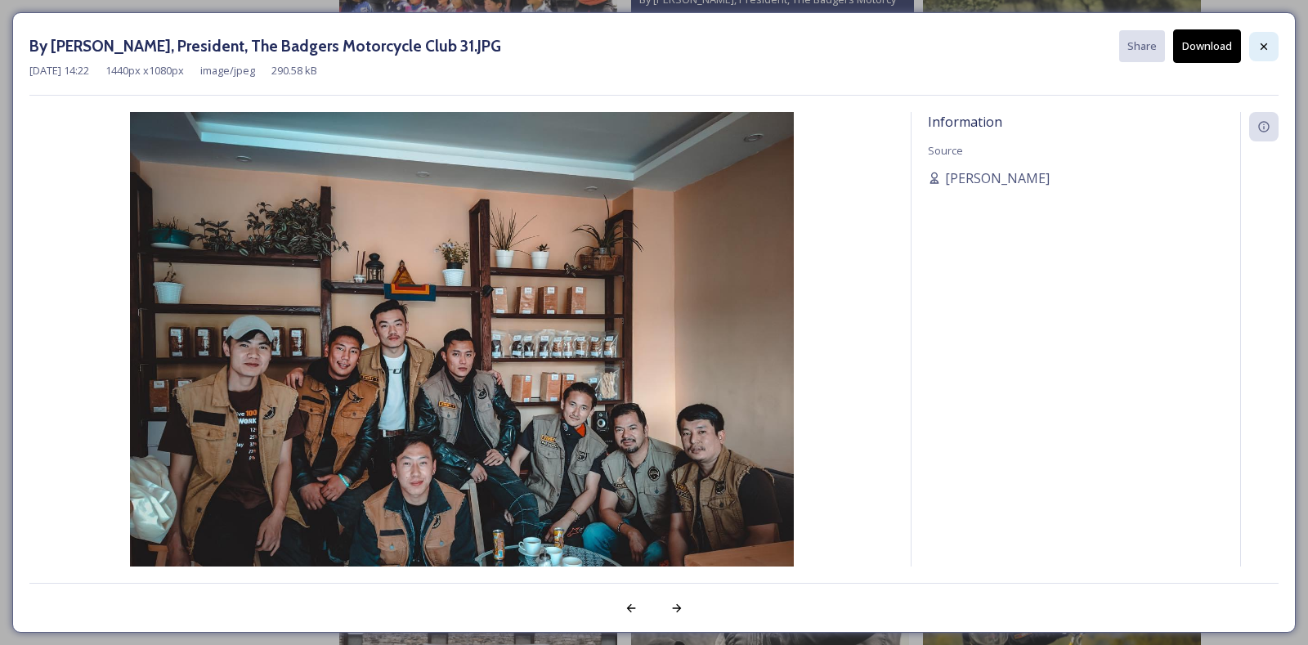
click at [1268, 43] on icon at bounding box center [1264, 46] width 13 height 13
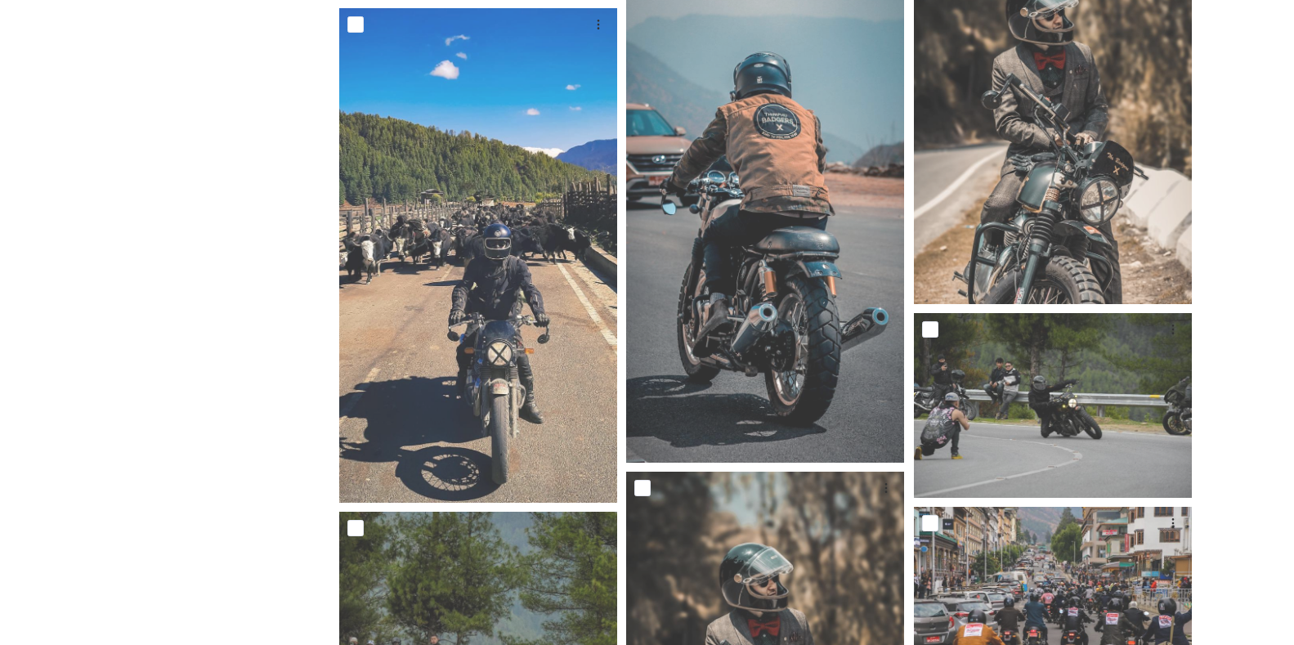
scroll to position [3084, 0]
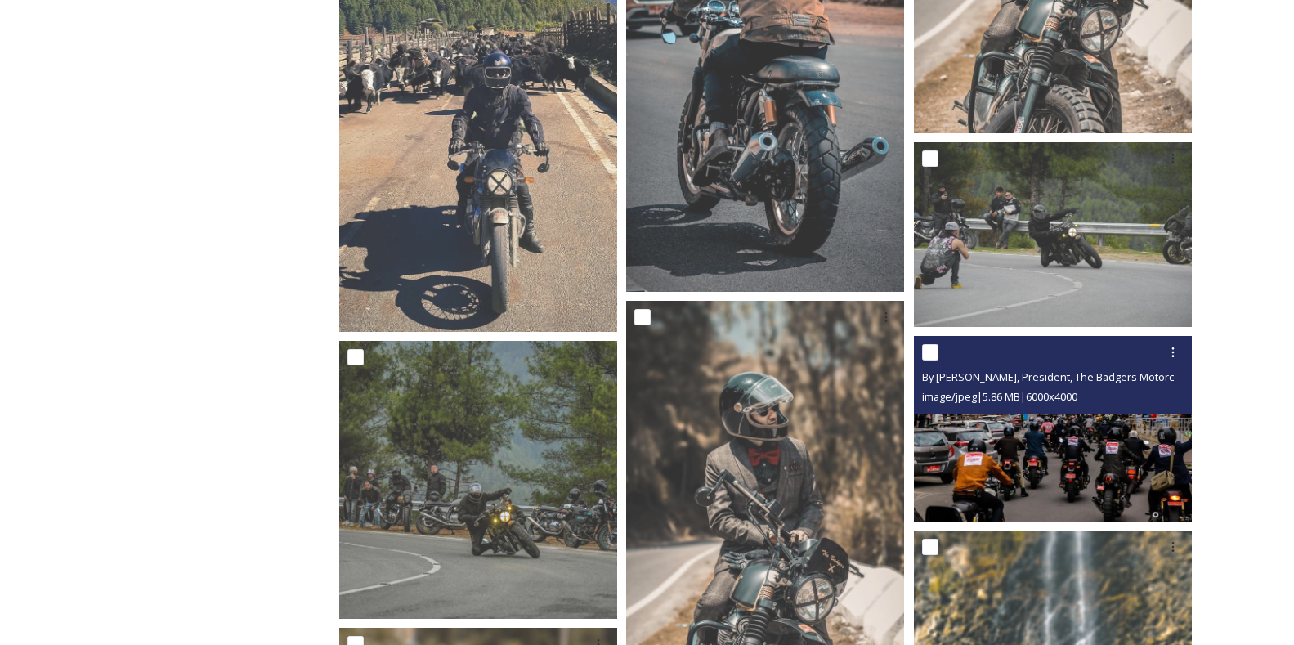
click at [1097, 455] on img at bounding box center [1053, 429] width 278 height 186
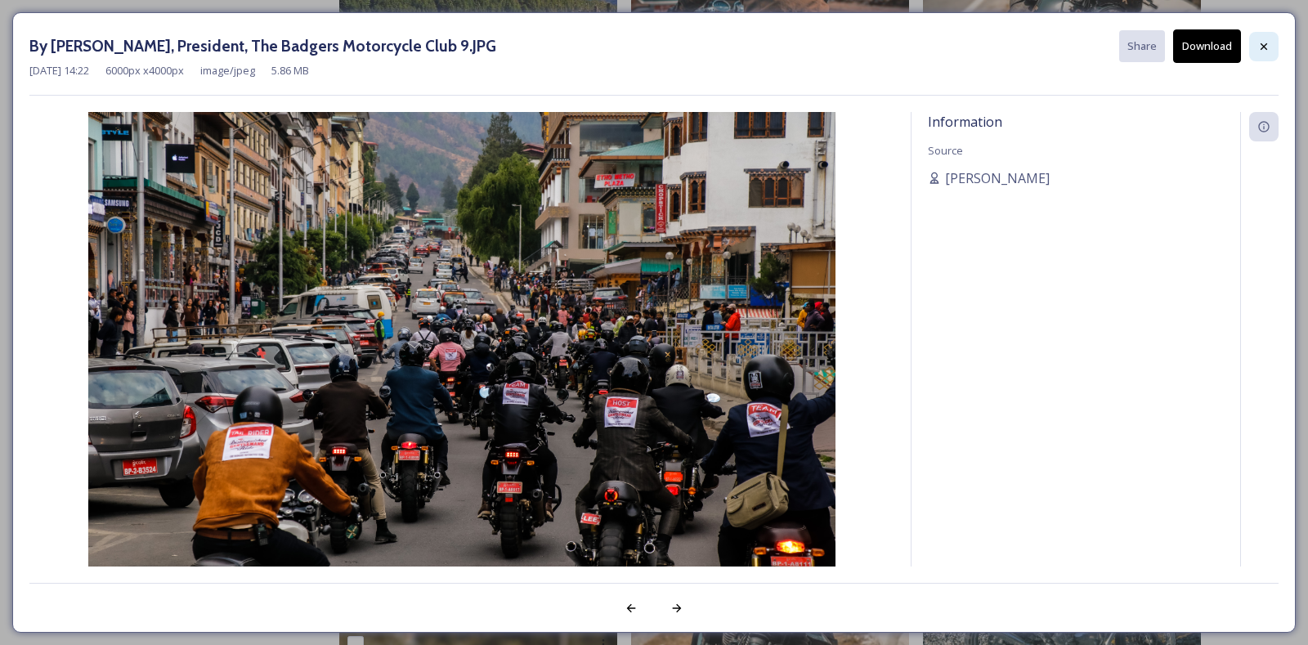
click at [1267, 43] on icon at bounding box center [1264, 46] width 7 height 7
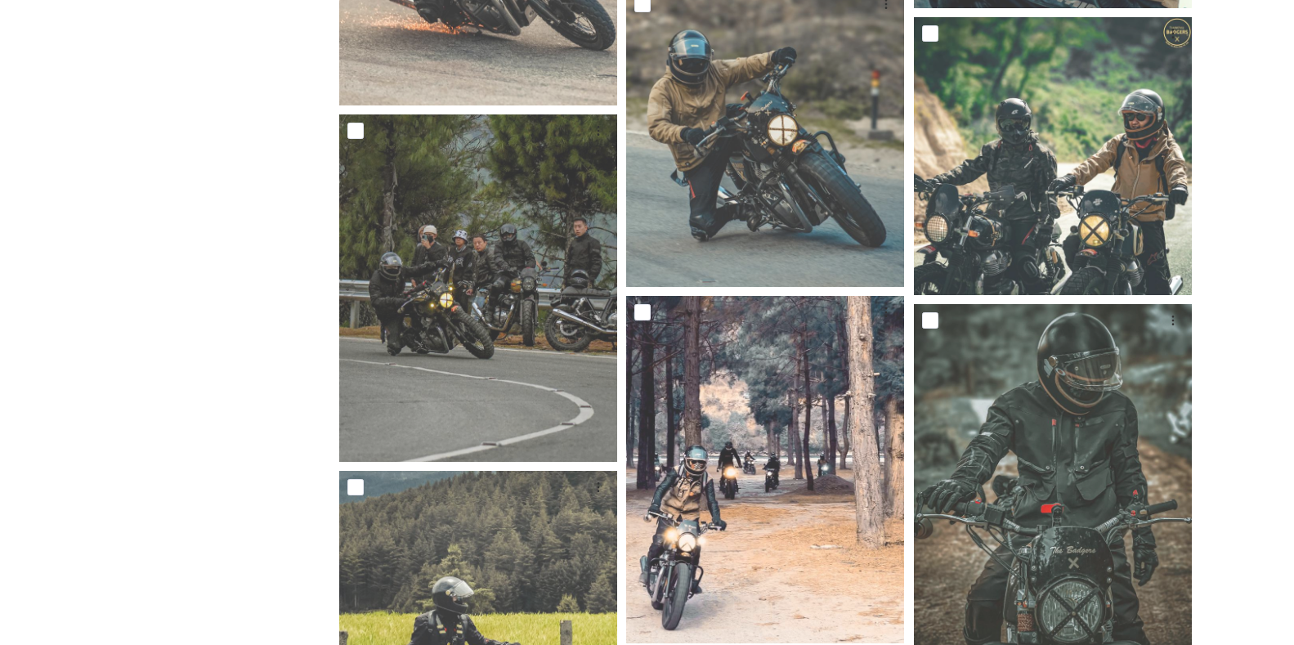
scroll to position [4320, 0]
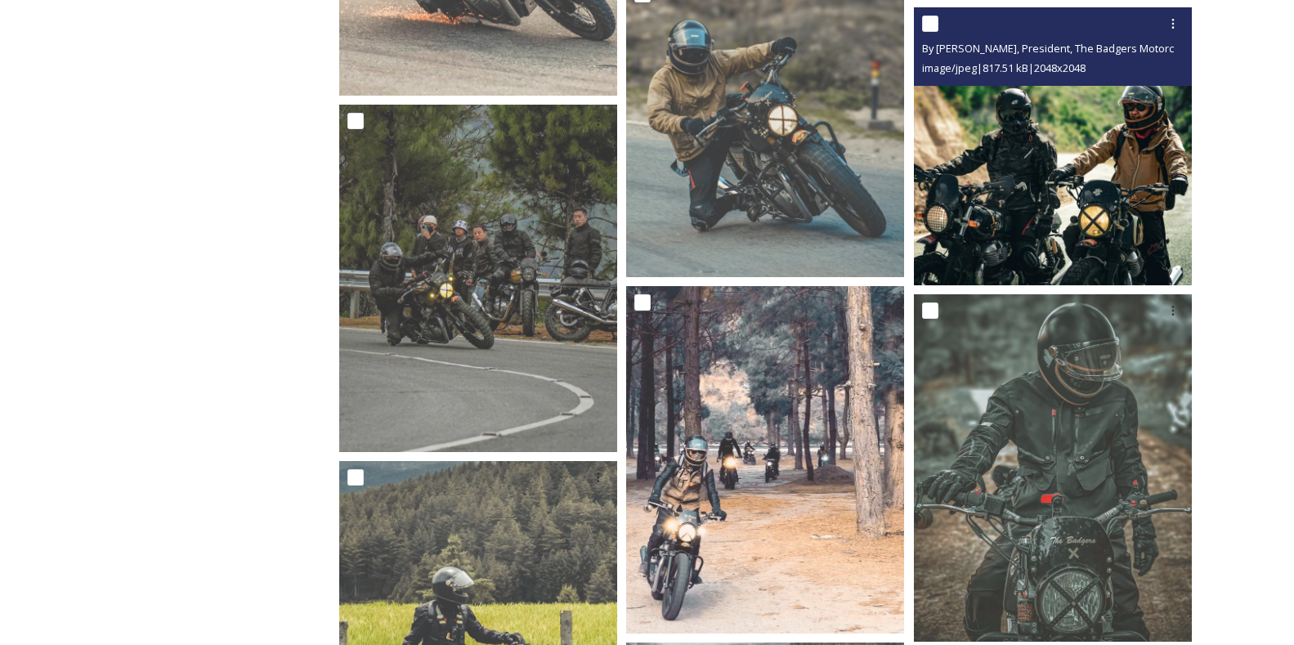
click at [1068, 212] on img at bounding box center [1053, 146] width 278 height 278
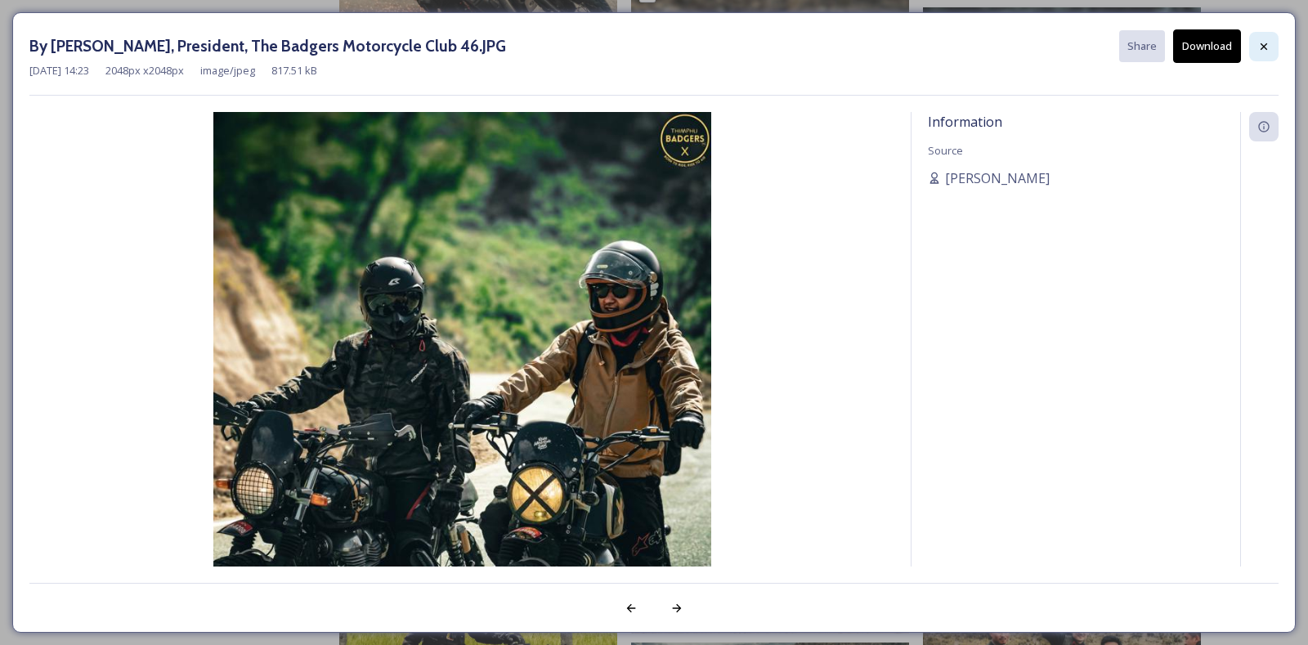
click at [1263, 38] on div at bounding box center [1263, 46] width 29 height 29
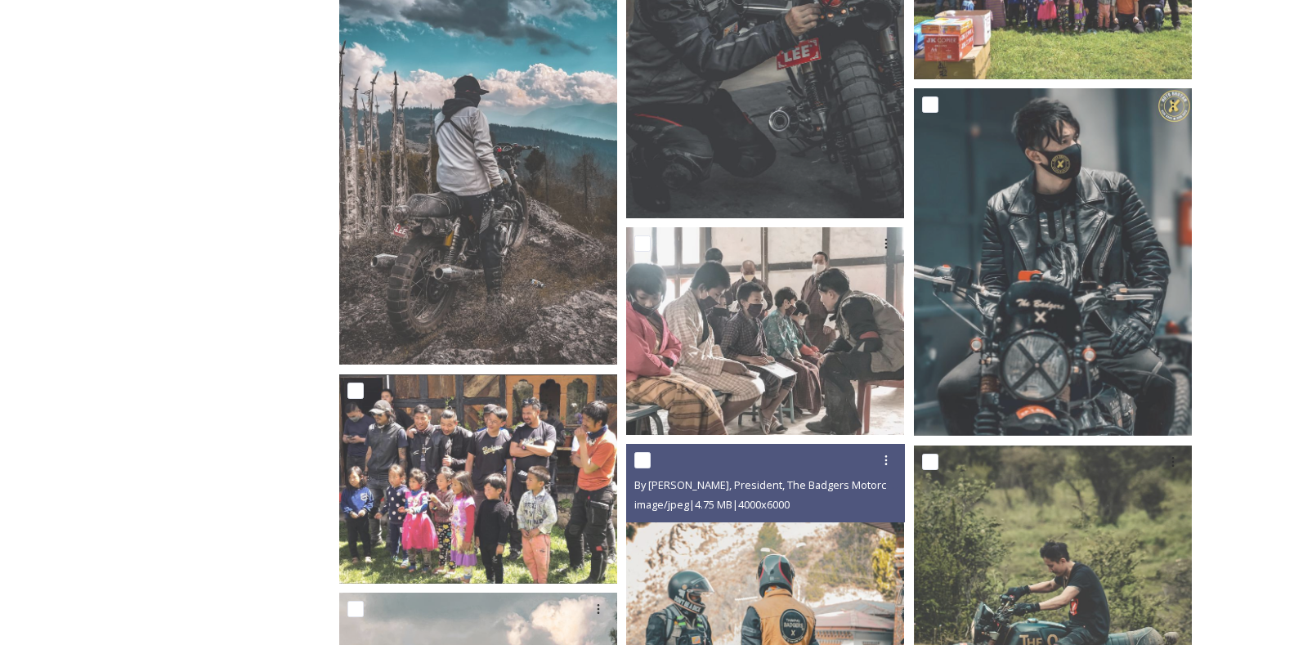
scroll to position [0, 0]
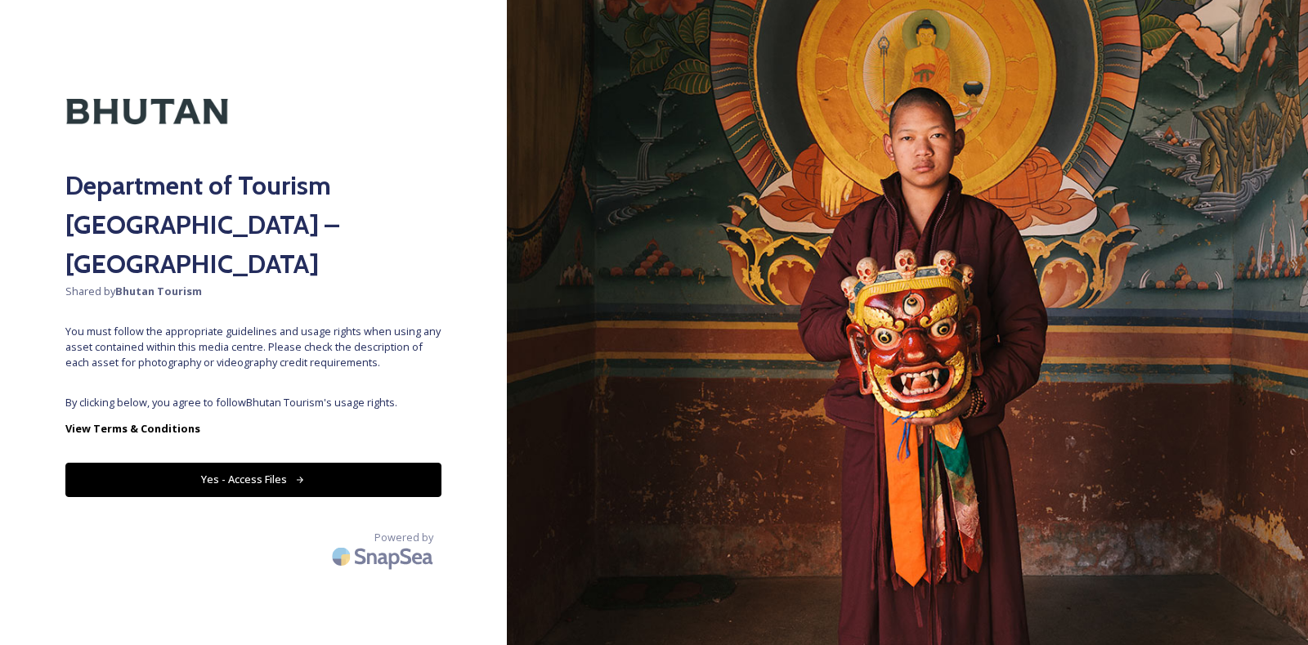
click at [288, 463] on button "Yes - Access Files" at bounding box center [253, 480] width 376 height 34
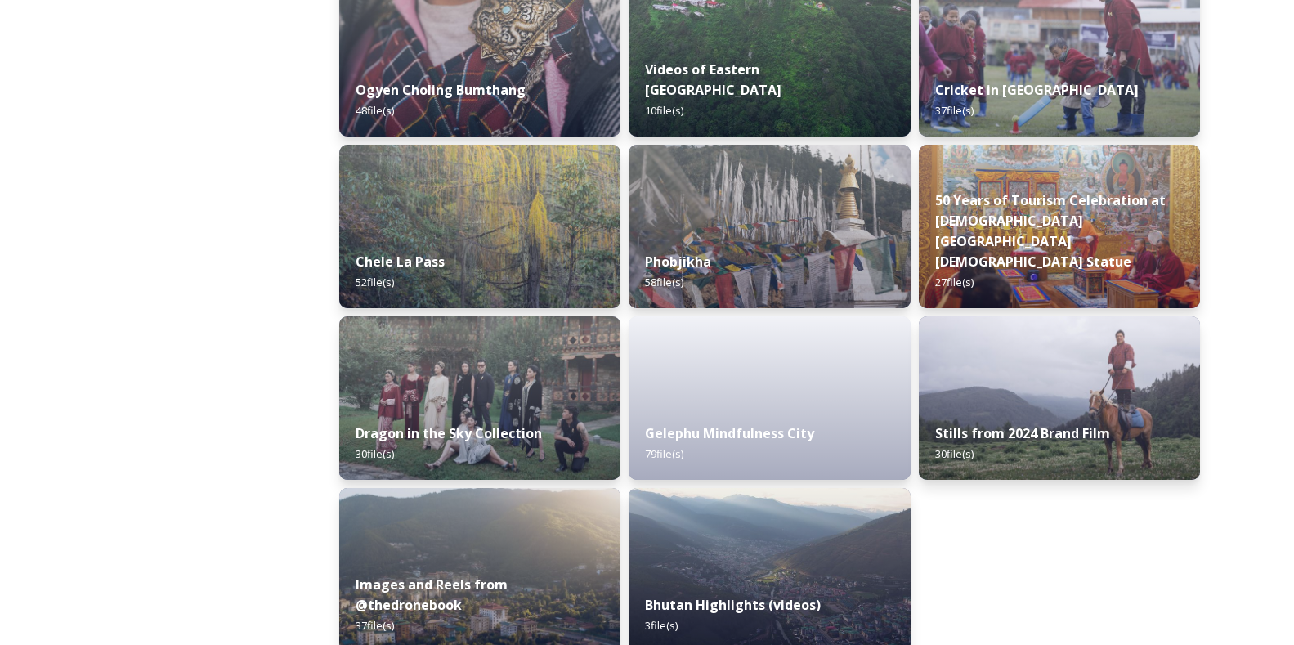
scroll to position [2716, 0]
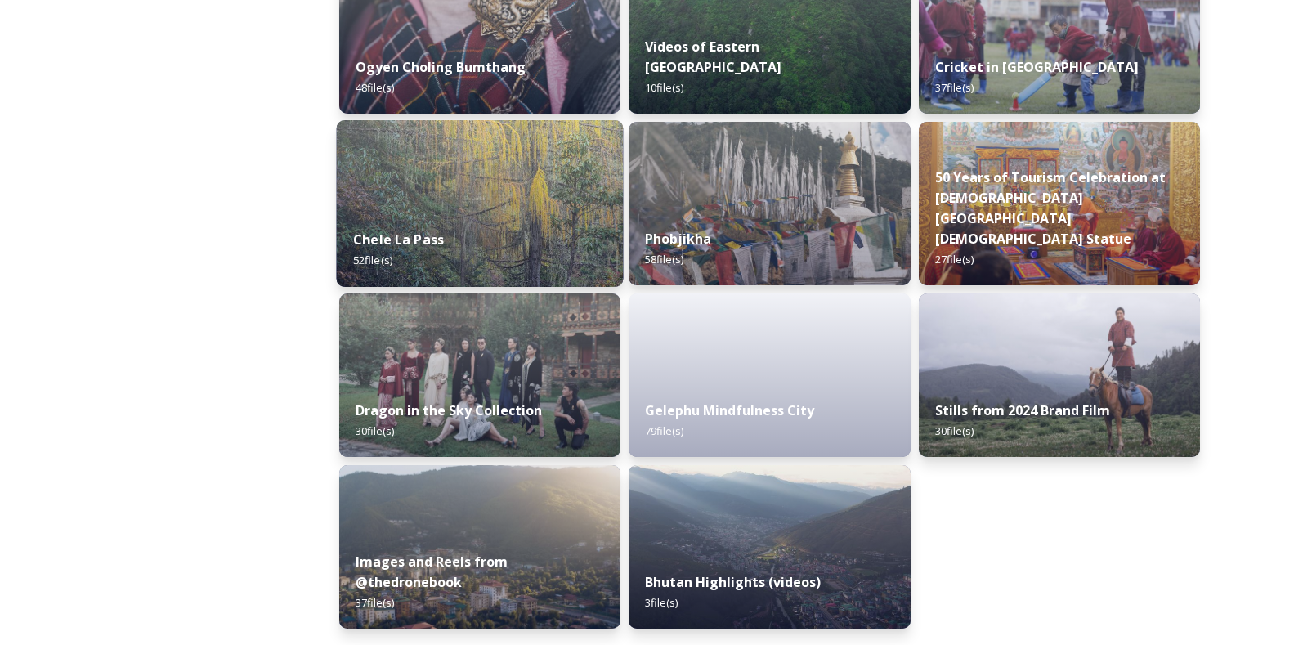
click at [464, 211] on img at bounding box center [480, 203] width 287 height 167
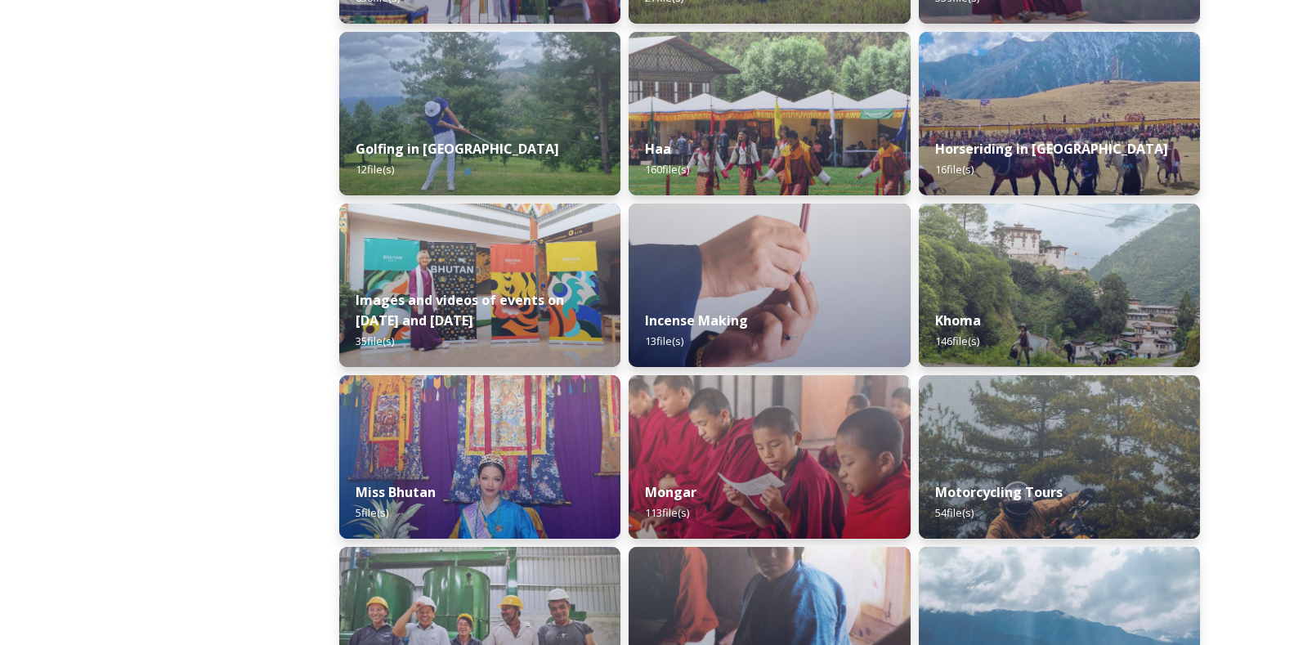
scroll to position [2716, 0]
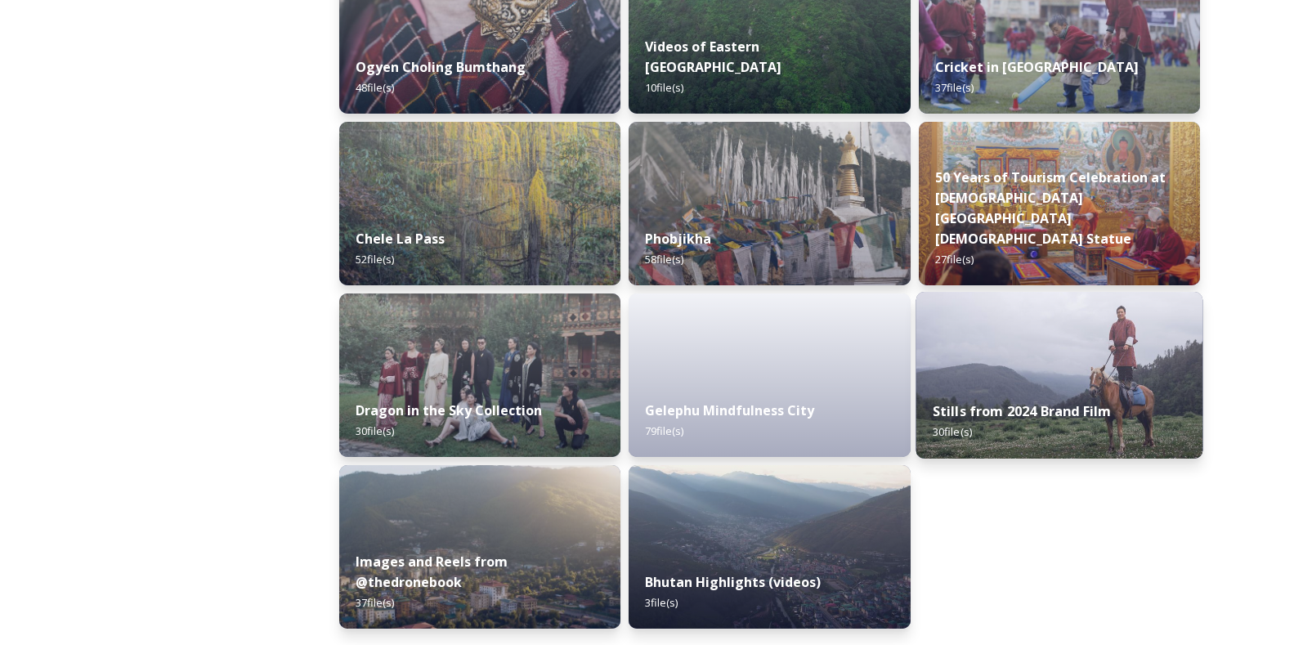
click at [994, 395] on div "Stills from 2024 Brand Film 30 file(s)" at bounding box center [1059, 421] width 287 height 74
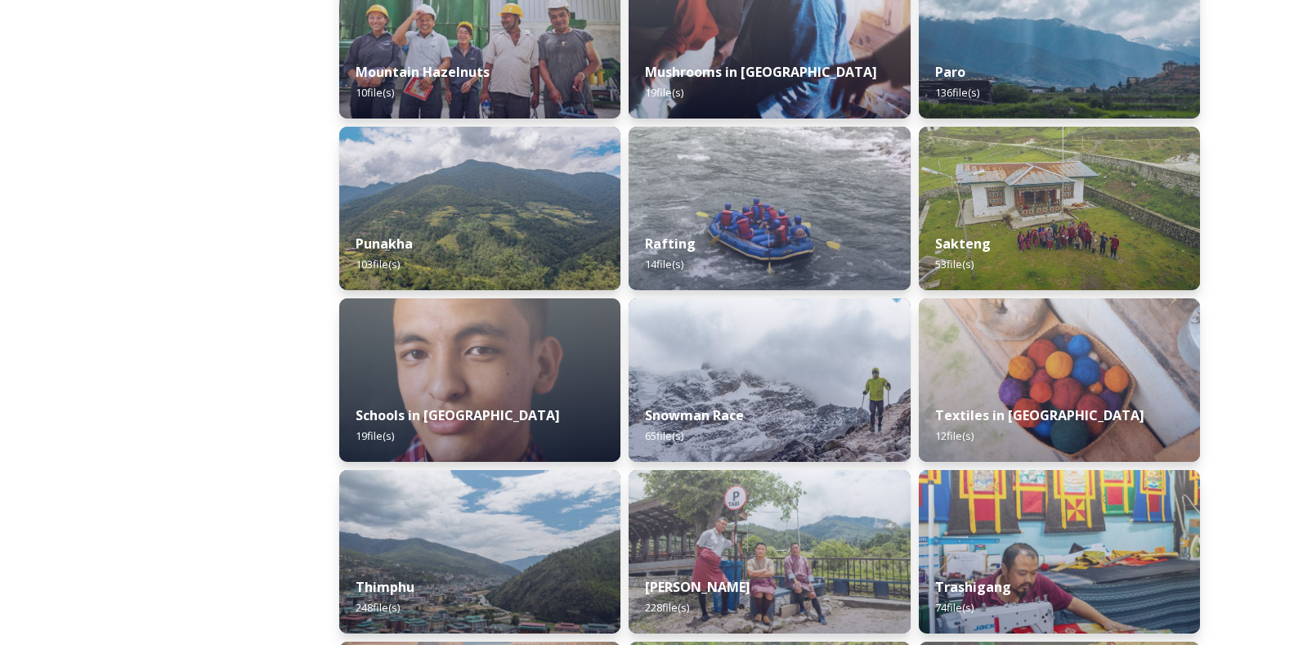
scroll to position [2716, 0]
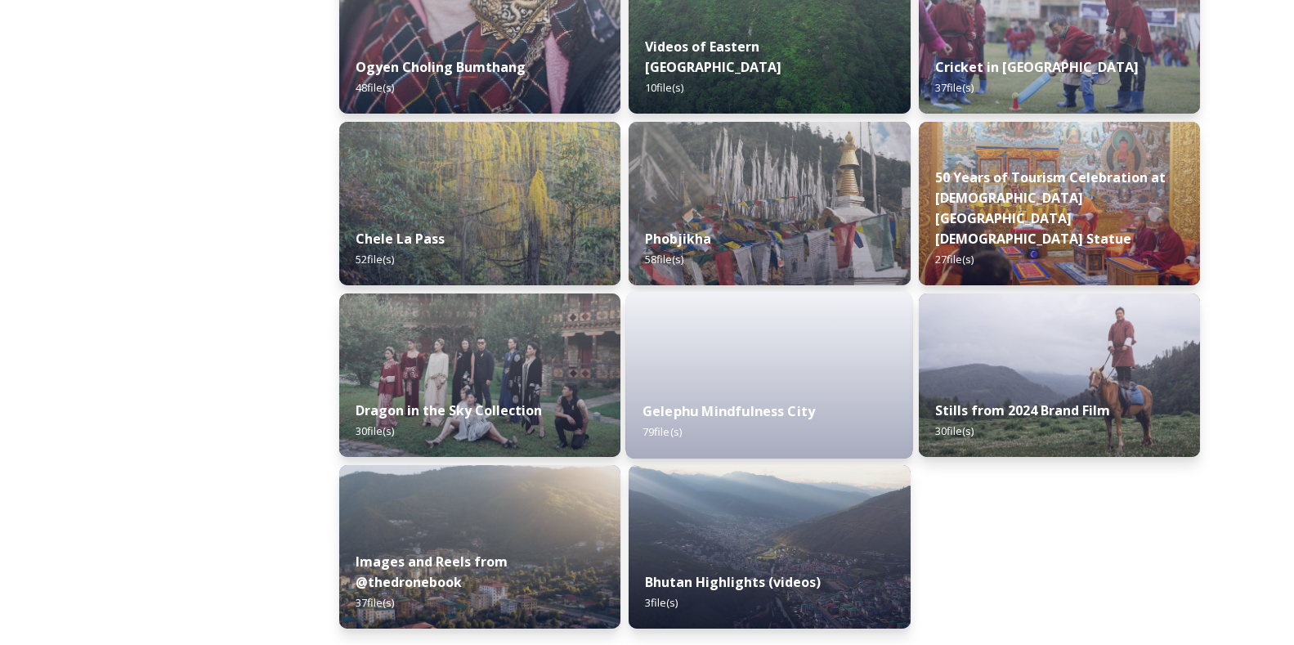
click at [721, 415] on strong "Gelephu Mindfulness City" at bounding box center [729, 411] width 173 height 18
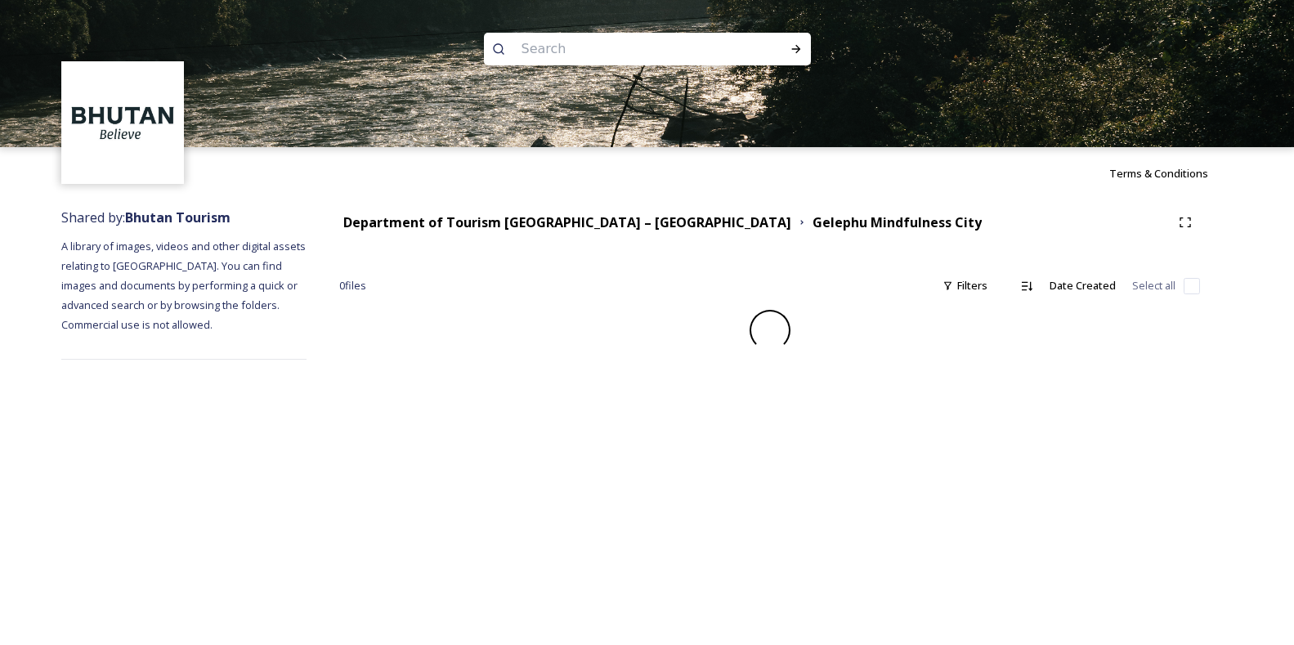
click at [812, 369] on div "Terms & Conditions Shared by: Bhutan Tourism A library of images, videos and ot…" at bounding box center [647, 322] width 1294 height 645
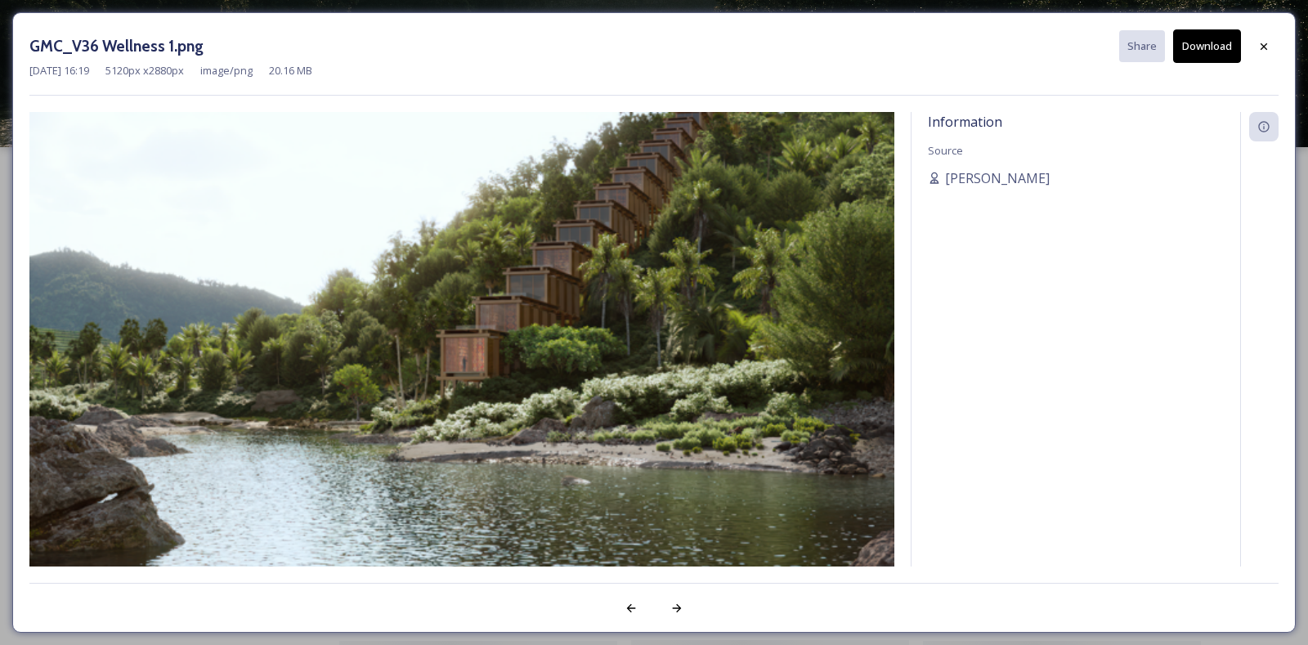
drag, startPoint x: 1299, startPoint y: 206, endPoint x: 1308, endPoint y: 434, distance: 228.3
click at [1308, 434] on div "GMC_V36 Wellness 1.png Share Download Nov 12 2024 16:19 5120 px x 2880 px image…" at bounding box center [654, 322] width 1308 height 645
click at [676, 613] on icon at bounding box center [677, 608] width 13 height 13
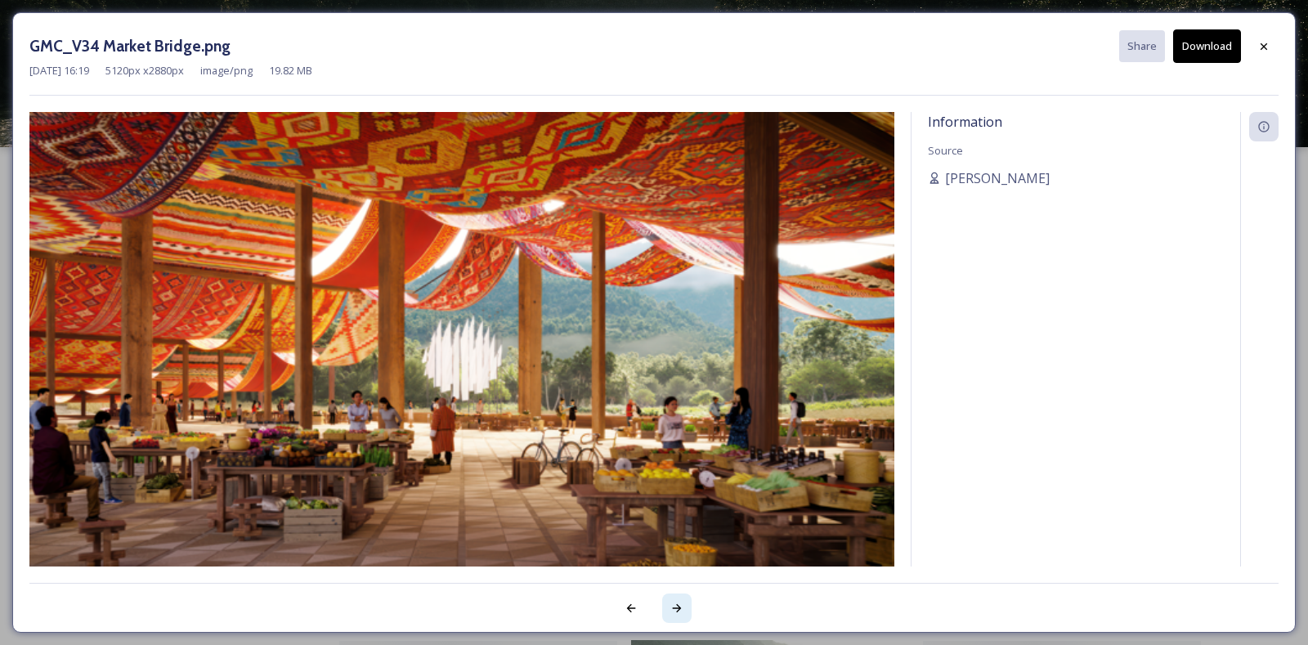
click at [676, 613] on icon at bounding box center [677, 608] width 13 height 13
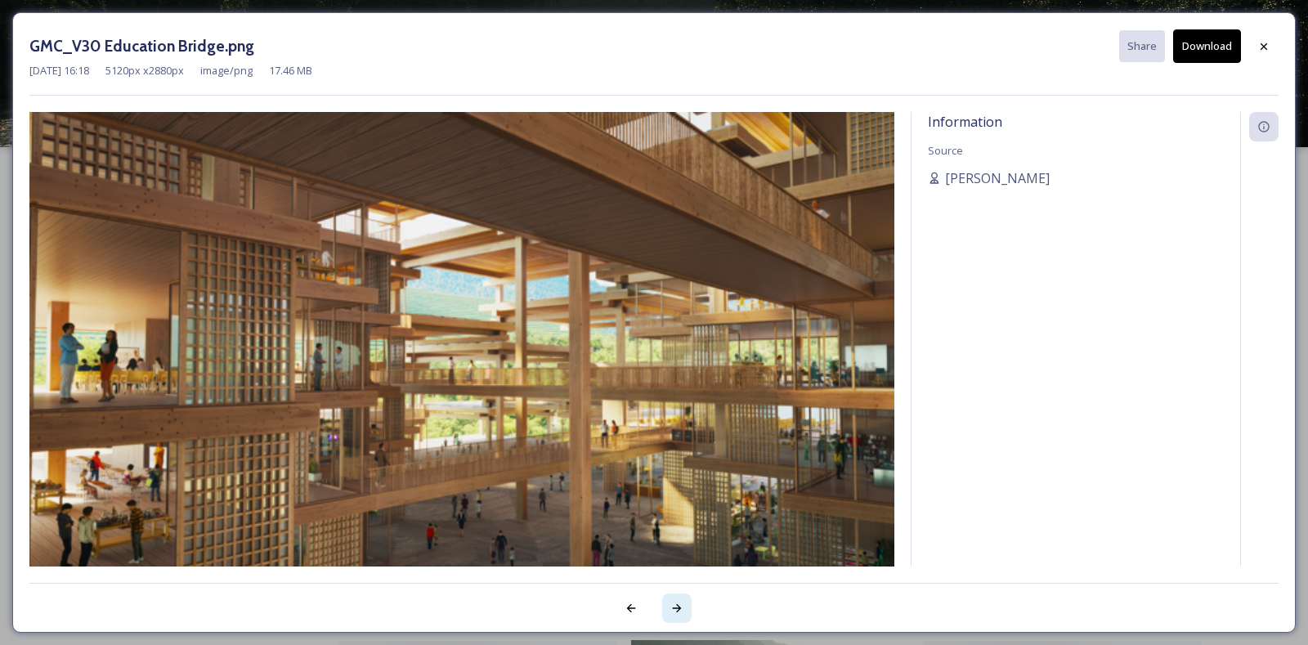
click at [676, 613] on icon at bounding box center [677, 608] width 13 height 13
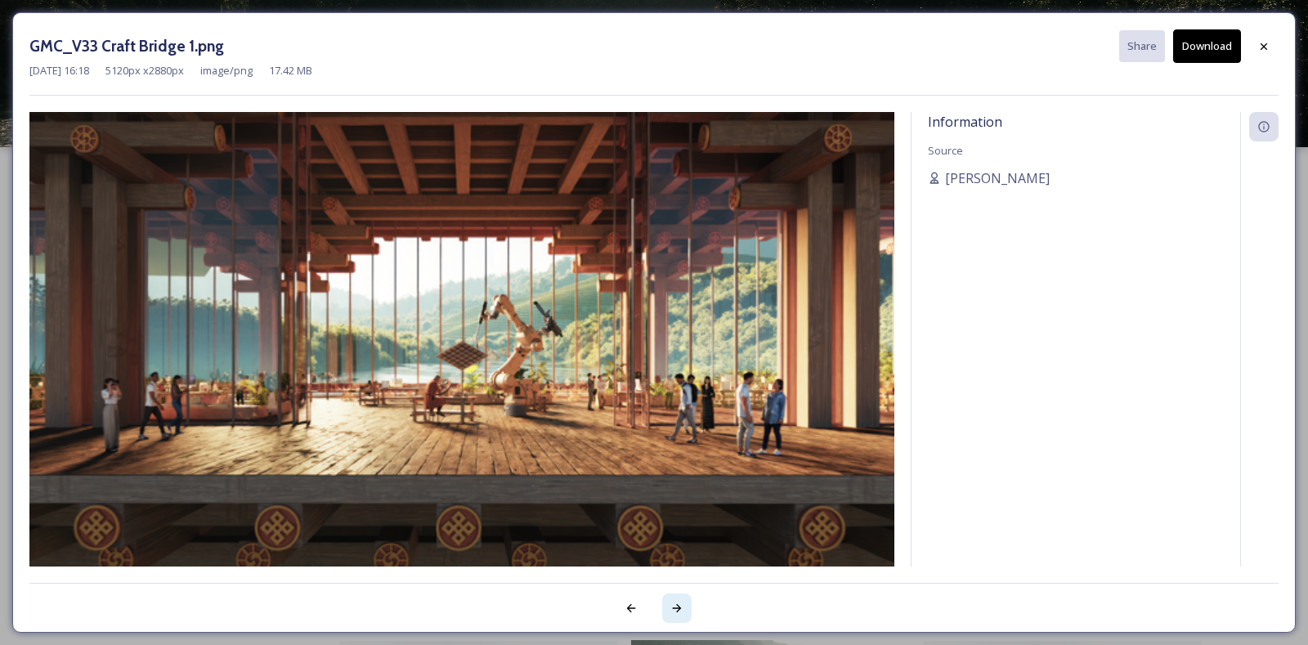
click at [676, 613] on icon at bounding box center [677, 608] width 13 height 13
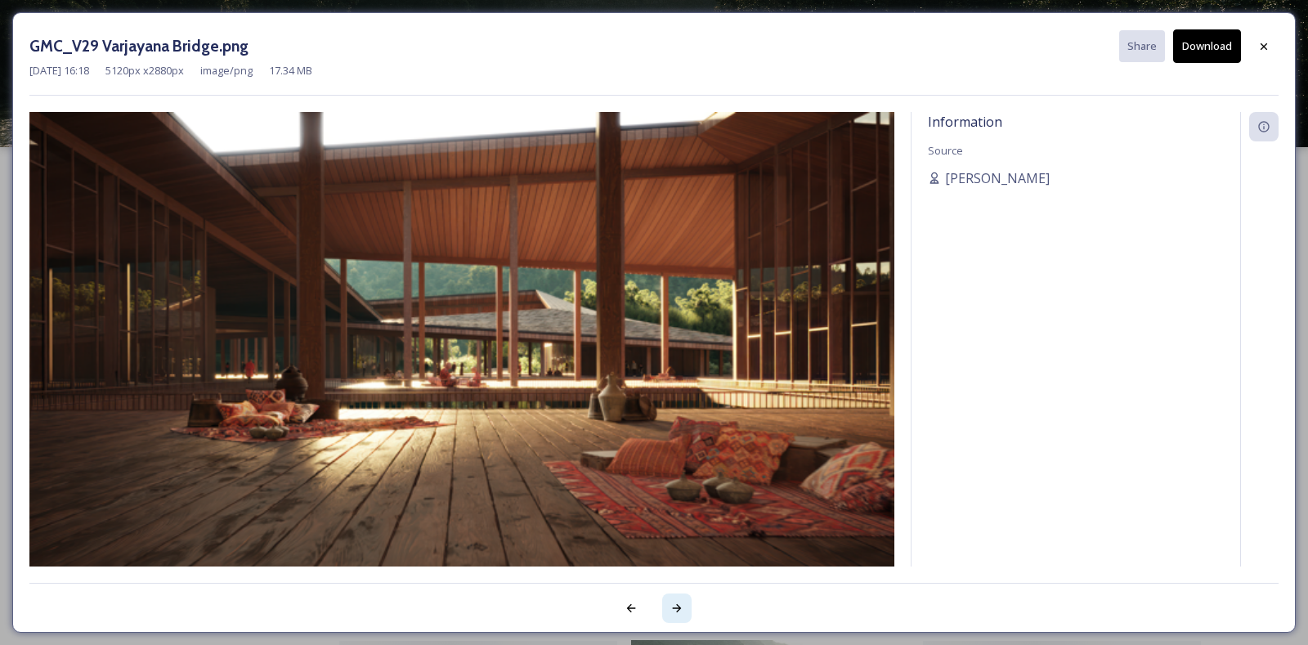
click at [676, 613] on icon at bounding box center [677, 608] width 13 height 13
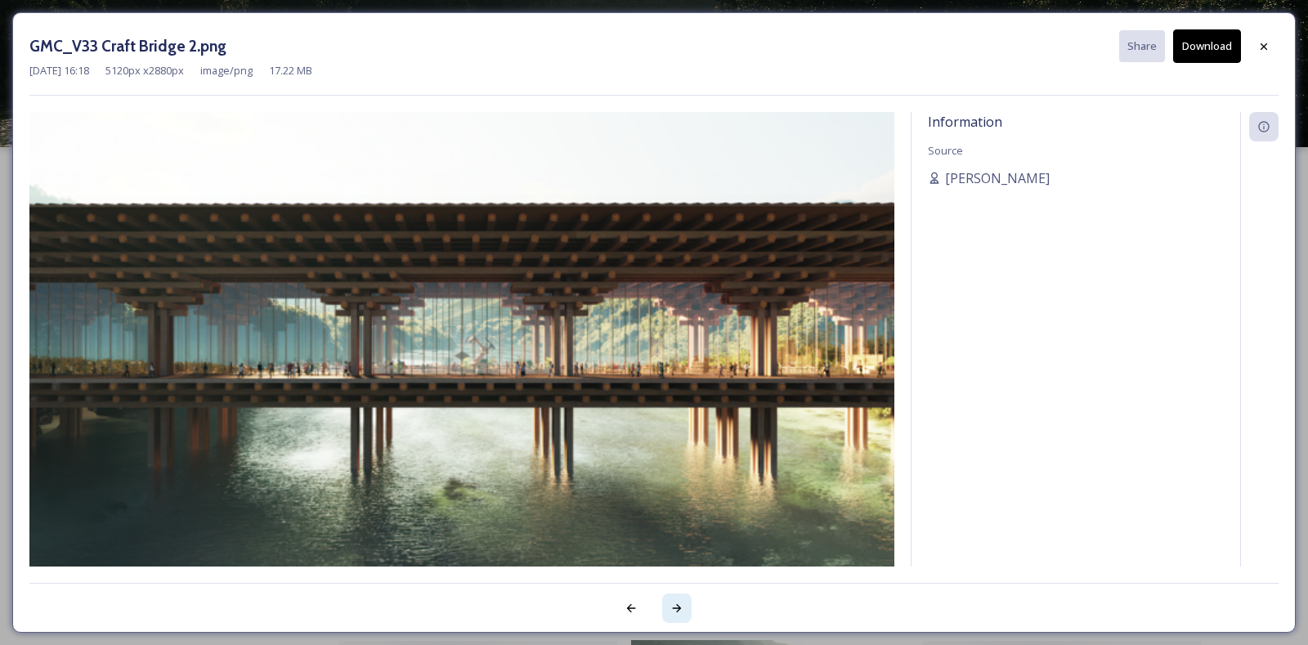
click at [676, 613] on icon at bounding box center [677, 608] width 13 height 13
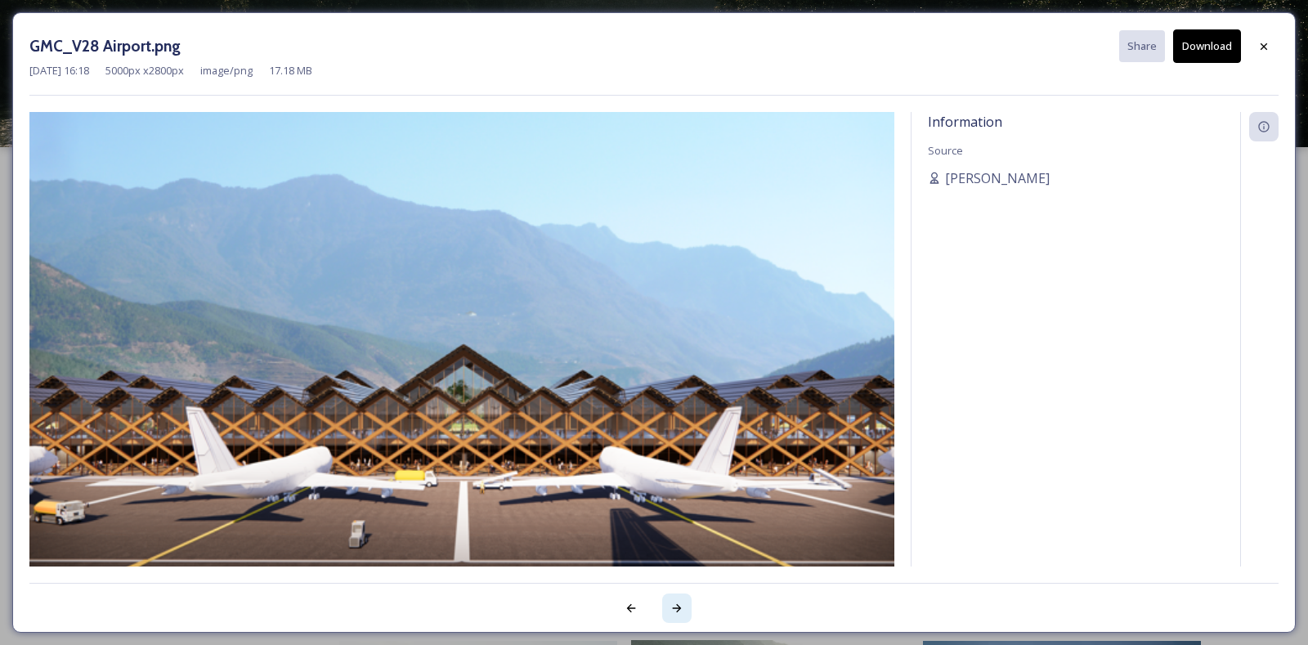
click at [679, 603] on icon at bounding box center [677, 608] width 13 height 13
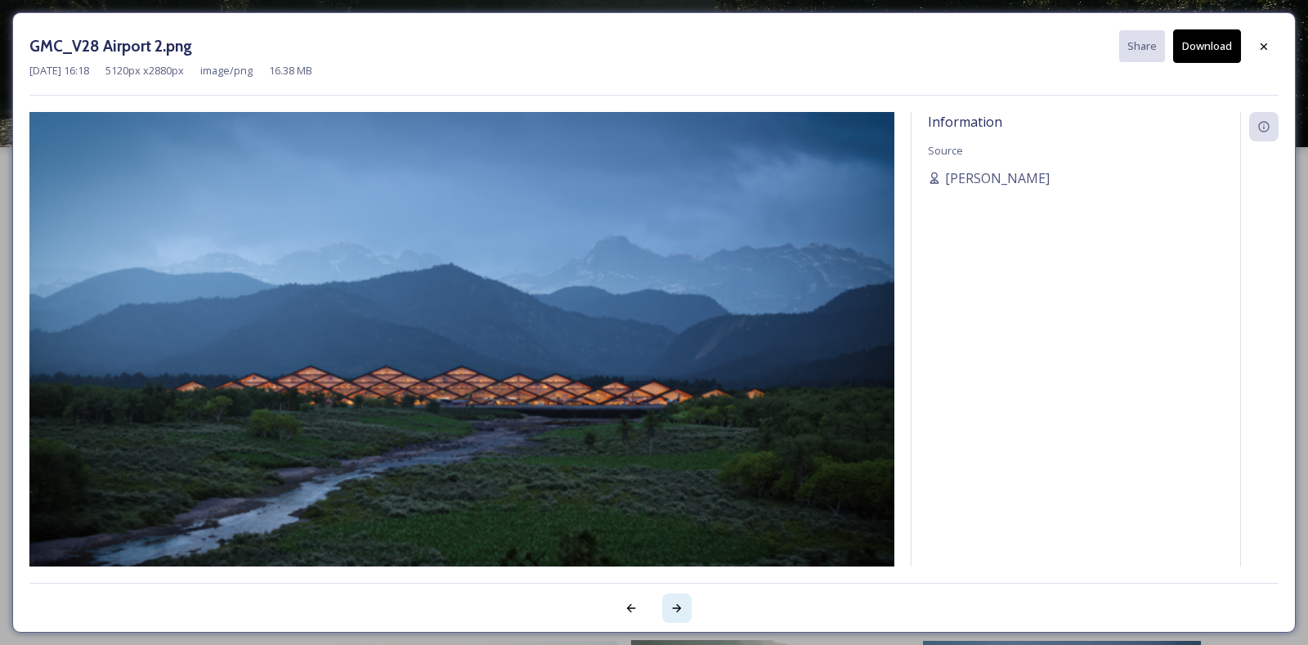
click at [679, 603] on icon at bounding box center [677, 608] width 13 height 13
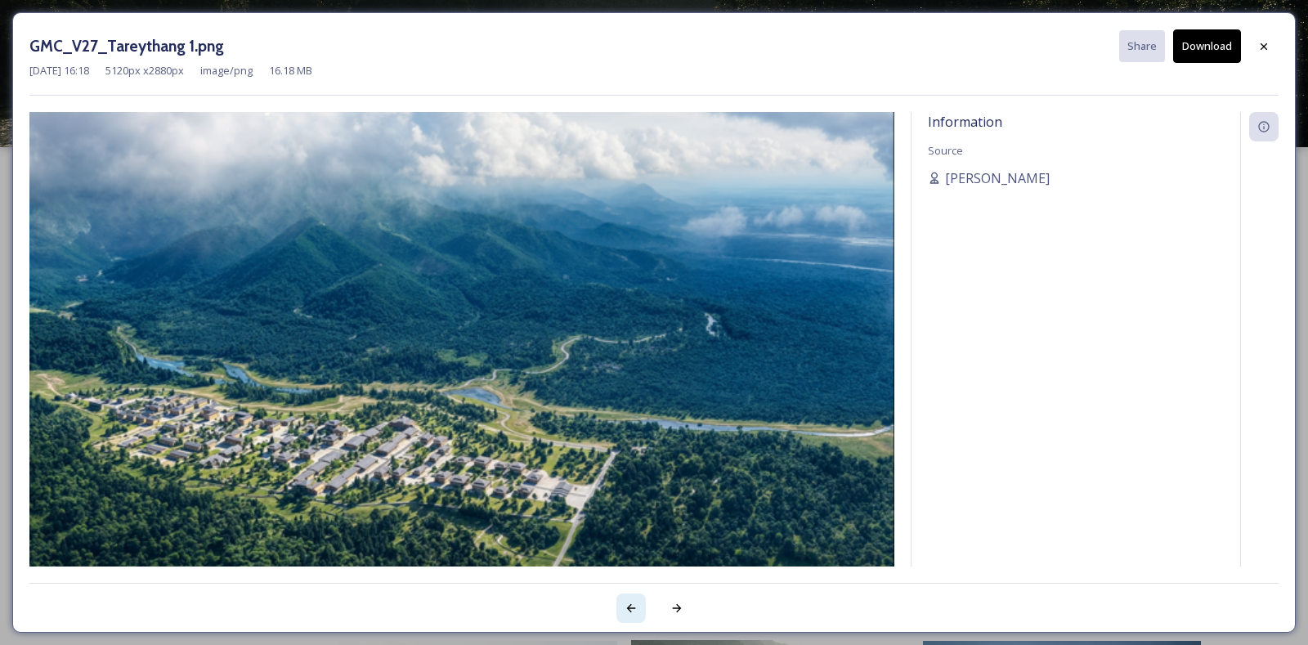
click at [624, 615] on div at bounding box center [631, 608] width 29 height 29
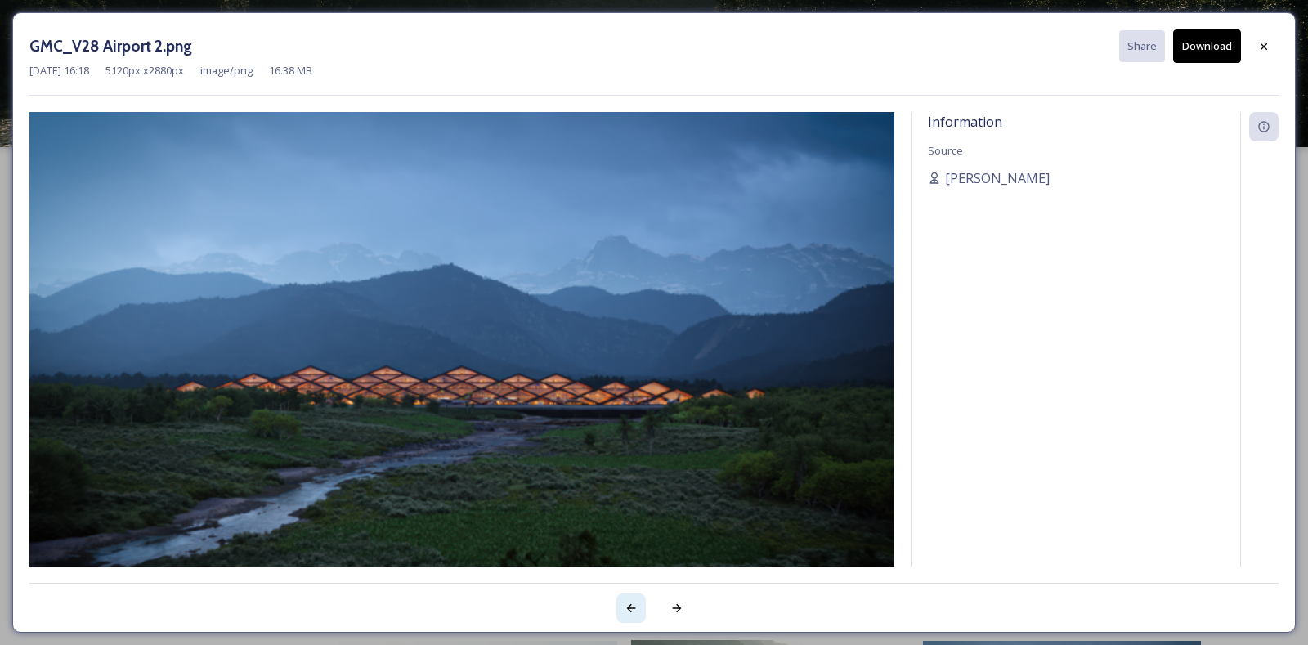
click at [630, 603] on icon at bounding box center [631, 608] width 13 height 13
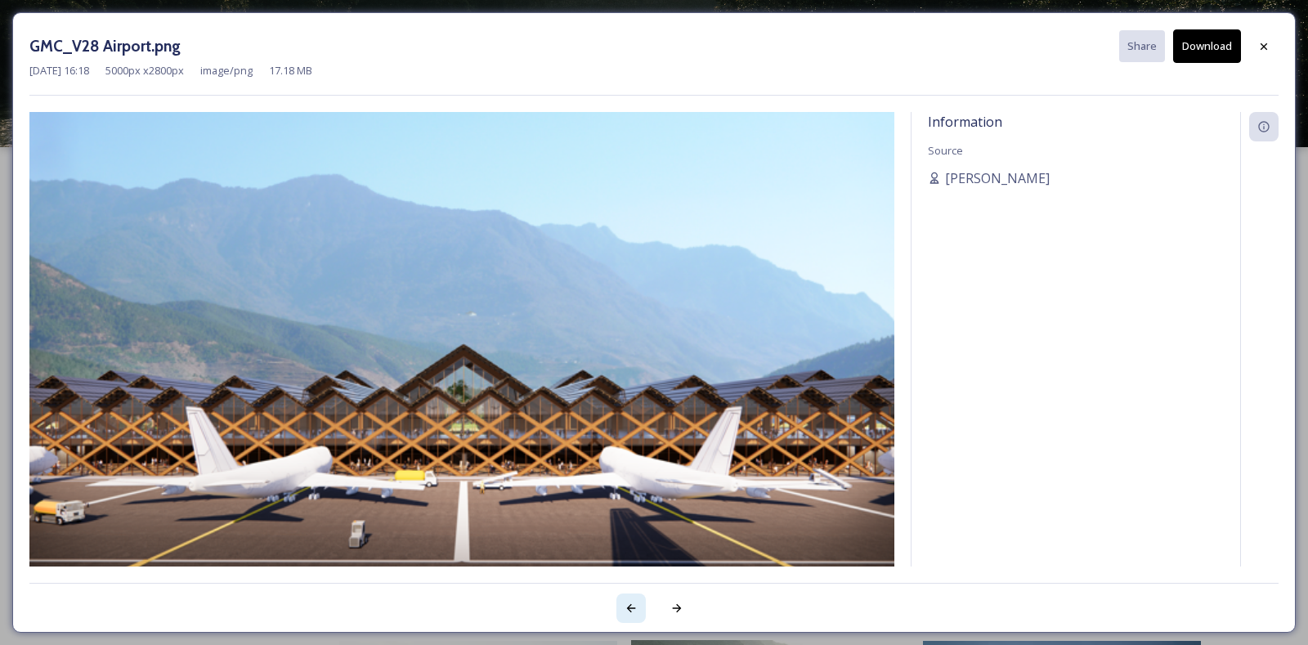
click at [630, 603] on icon at bounding box center [631, 608] width 13 height 13
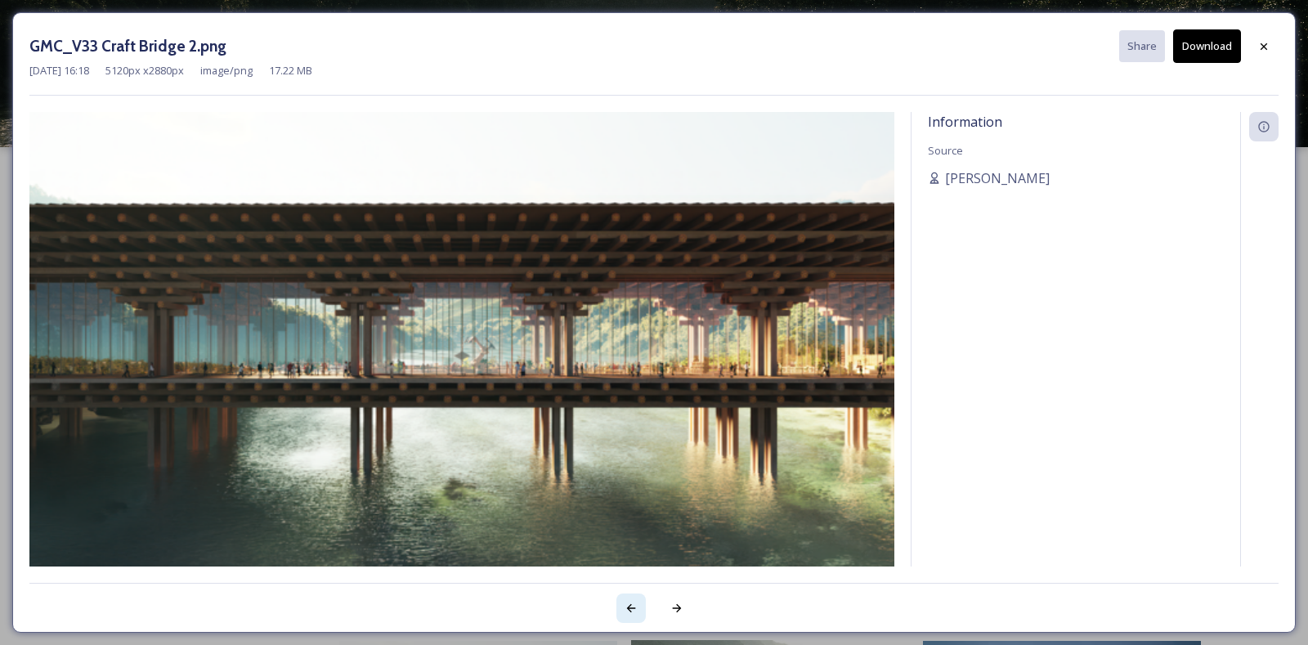
click at [630, 603] on icon at bounding box center [631, 608] width 13 height 13
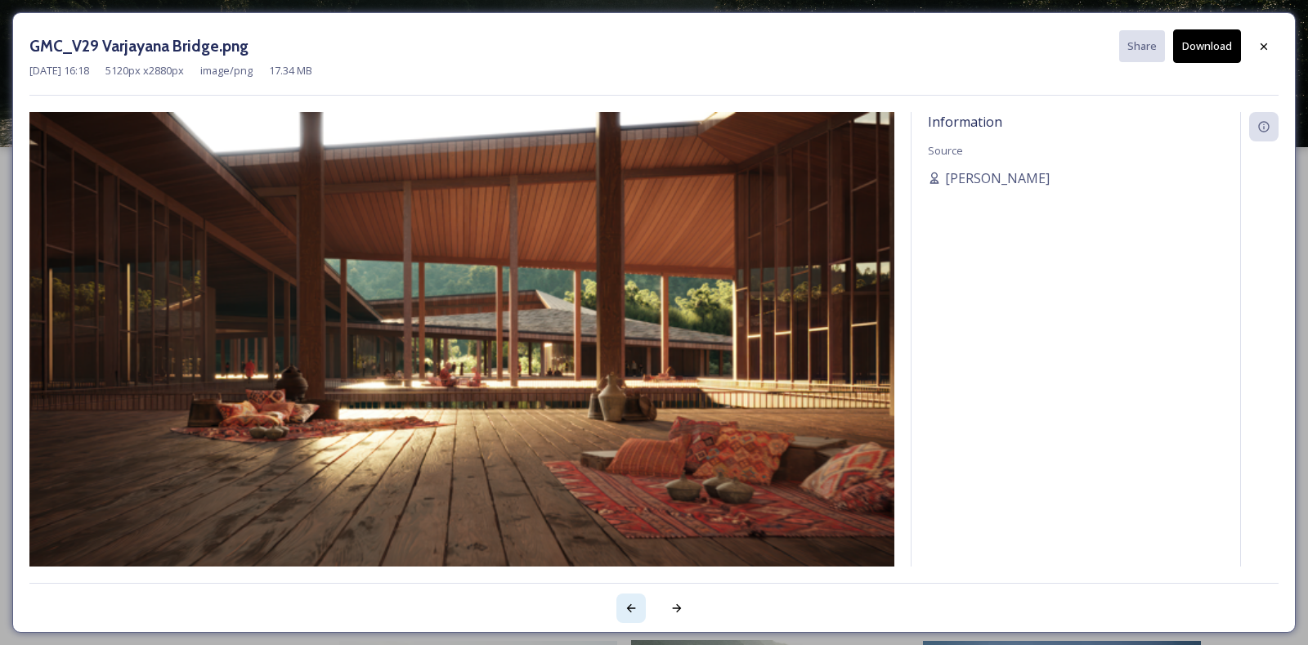
click at [630, 603] on icon at bounding box center [631, 608] width 13 height 13
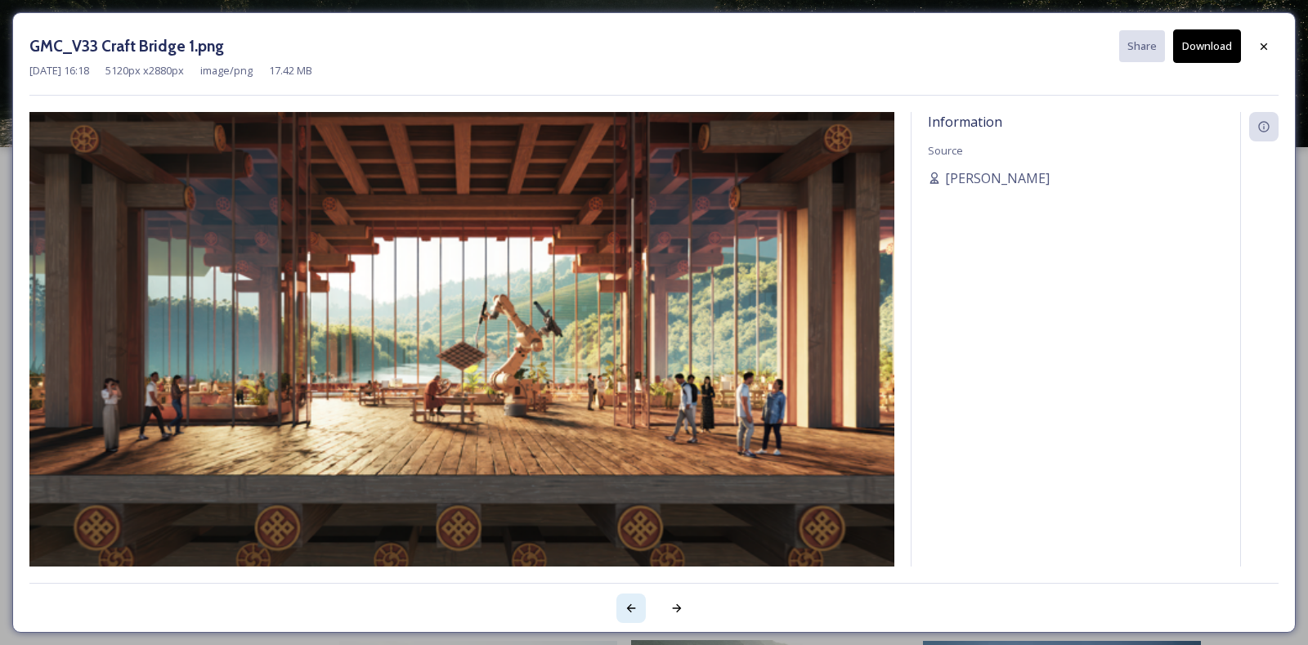
click at [630, 603] on icon at bounding box center [631, 608] width 13 height 13
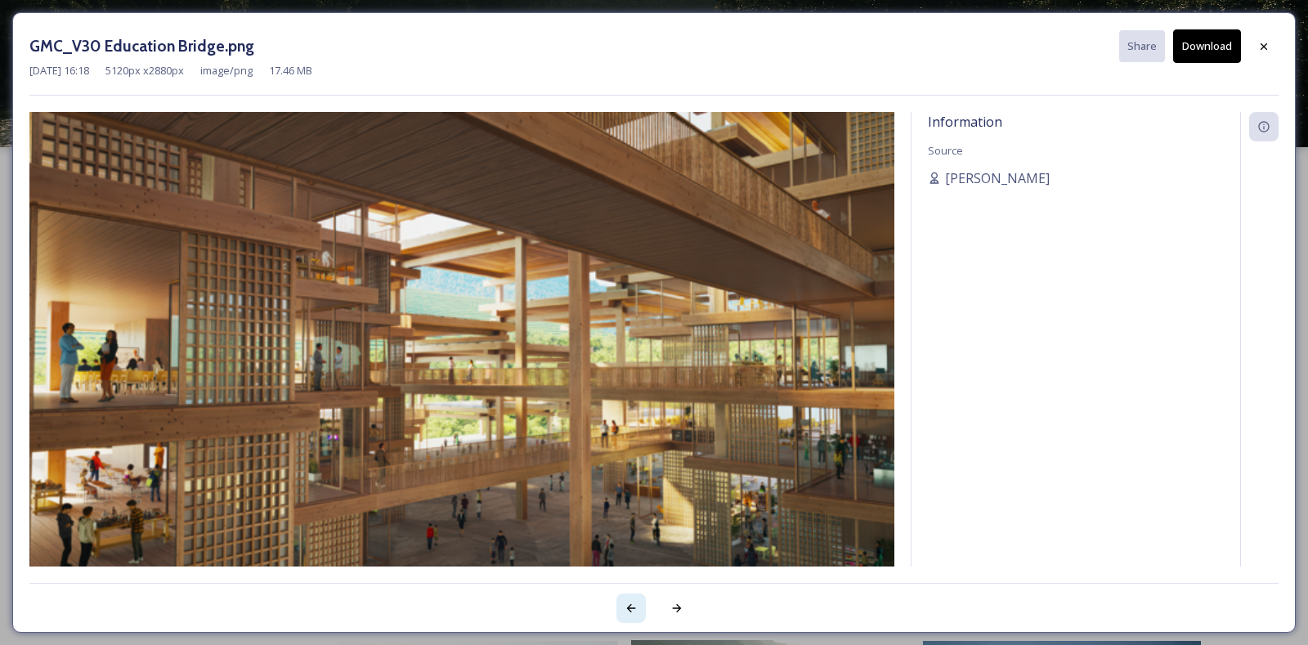
click at [630, 603] on icon at bounding box center [631, 608] width 13 height 13
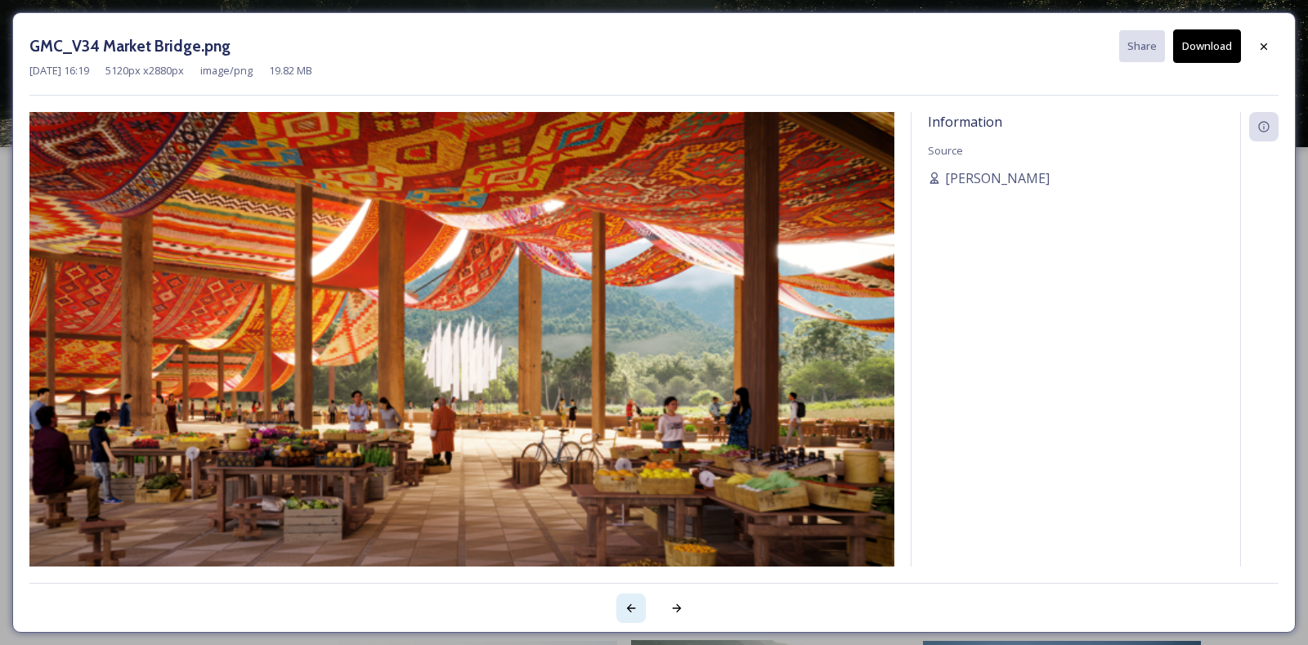
click at [630, 603] on icon at bounding box center [631, 608] width 13 height 13
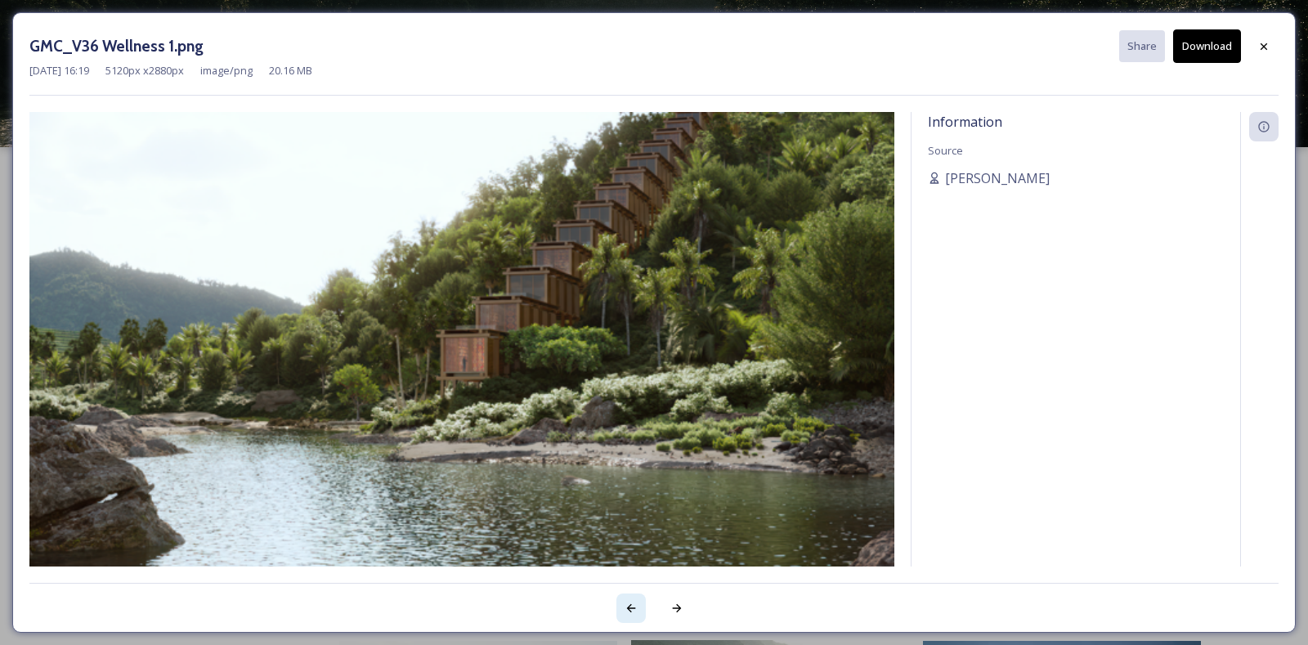
click at [630, 603] on icon at bounding box center [631, 608] width 13 height 13
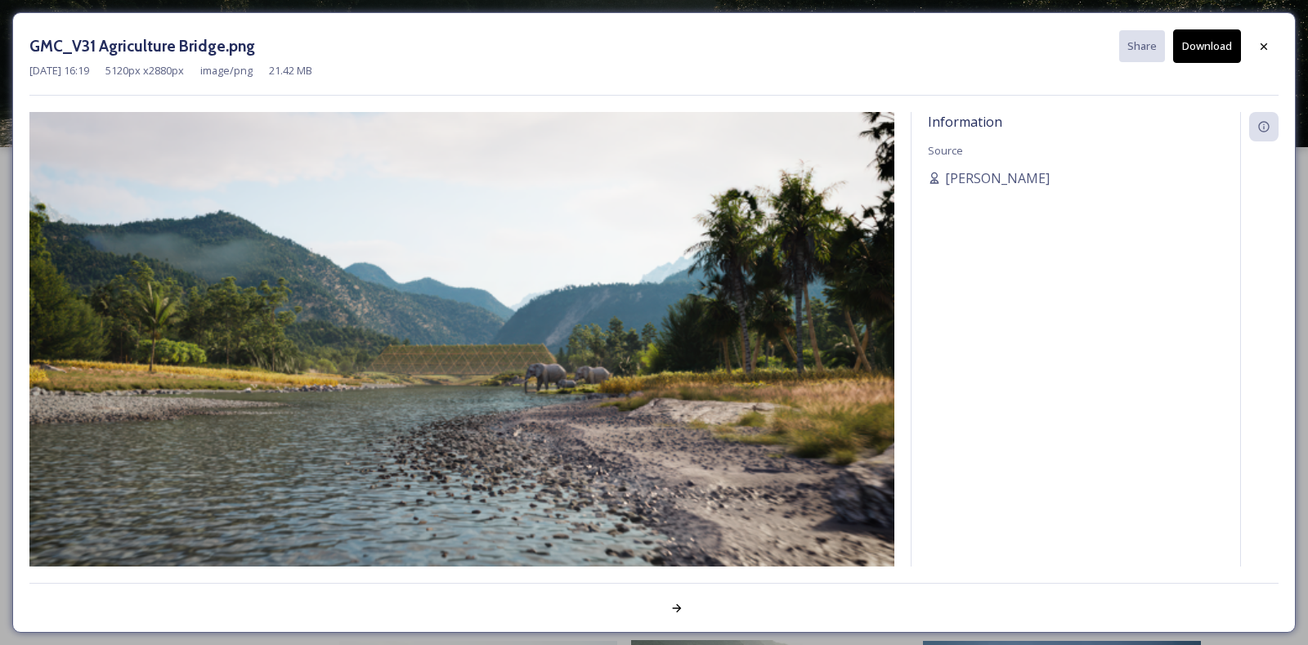
click at [630, 603] on div at bounding box center [653, 599] width 1249 height 33
click at [1265, 40] on icon at bounding box center [1264, 46] width 13 height 13
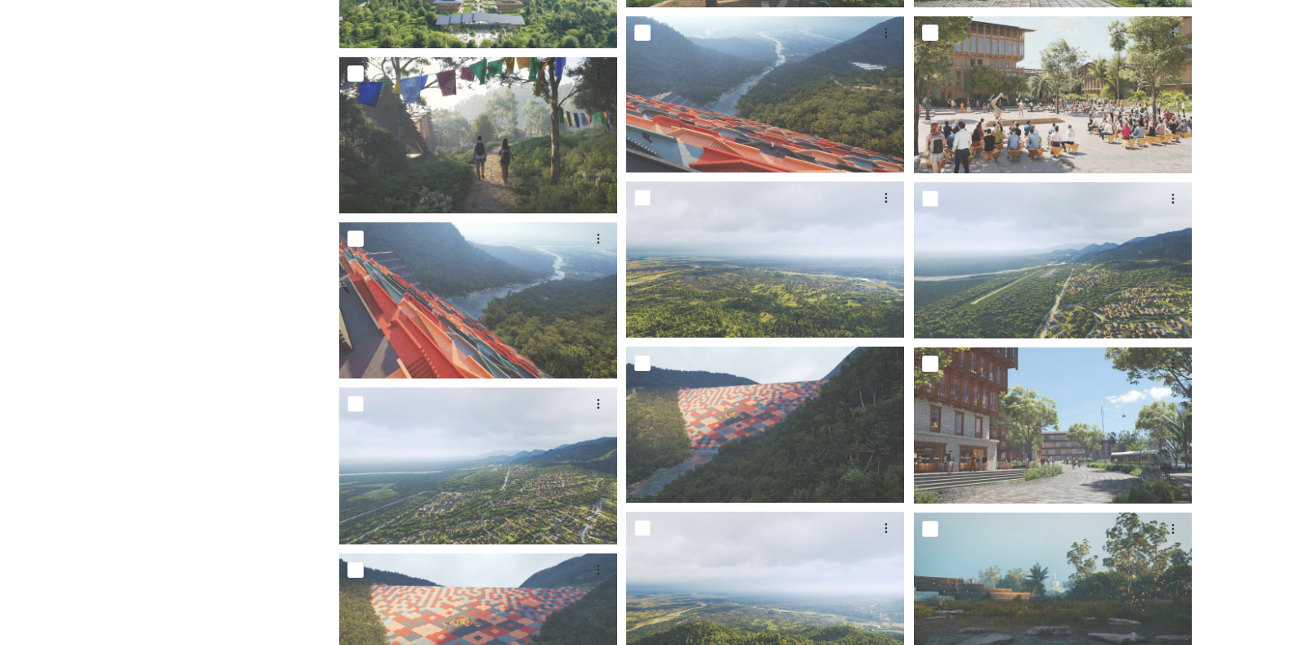
scroll to position [4246, 0]
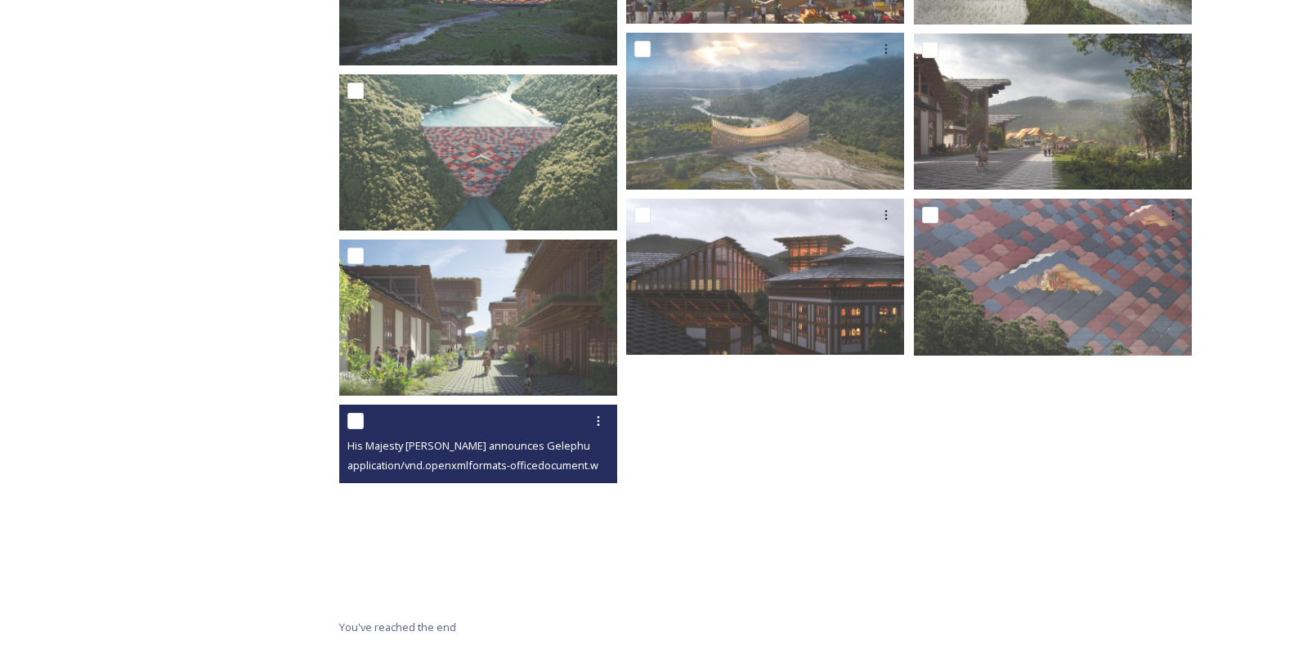
click at [469, 455] on div "application/vnd.openxmlformats-officedocument.wordprocessingml.document | 3.17 …" at bounding box center [481, 465] width 266 height 20
click at [602, 424] on icon at bounding box center [598, 421] width 13 height 13
click at [570, 488] on span "Download" at bounding box center [579, 489] width 50 height 16
click at [496, 466] on span "application/vnd.openxmlformats-officedocument.wordprocessingml.document | 3.17 …" at bounding box center [574, 465] width 453 height 16
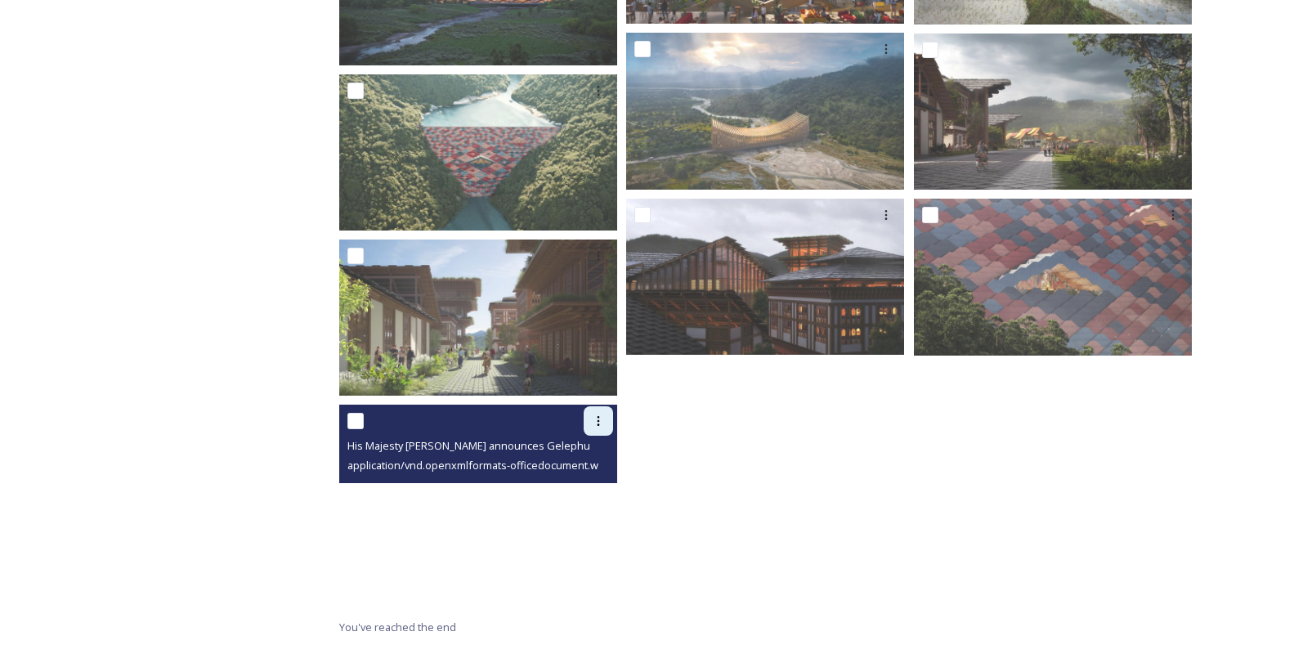
click at [605, 421] on icon at bounding box center [598, 421] width 13 height 13
click at [574, 455] on span "View File" at bounding box center [575, 457] width 43 height 16
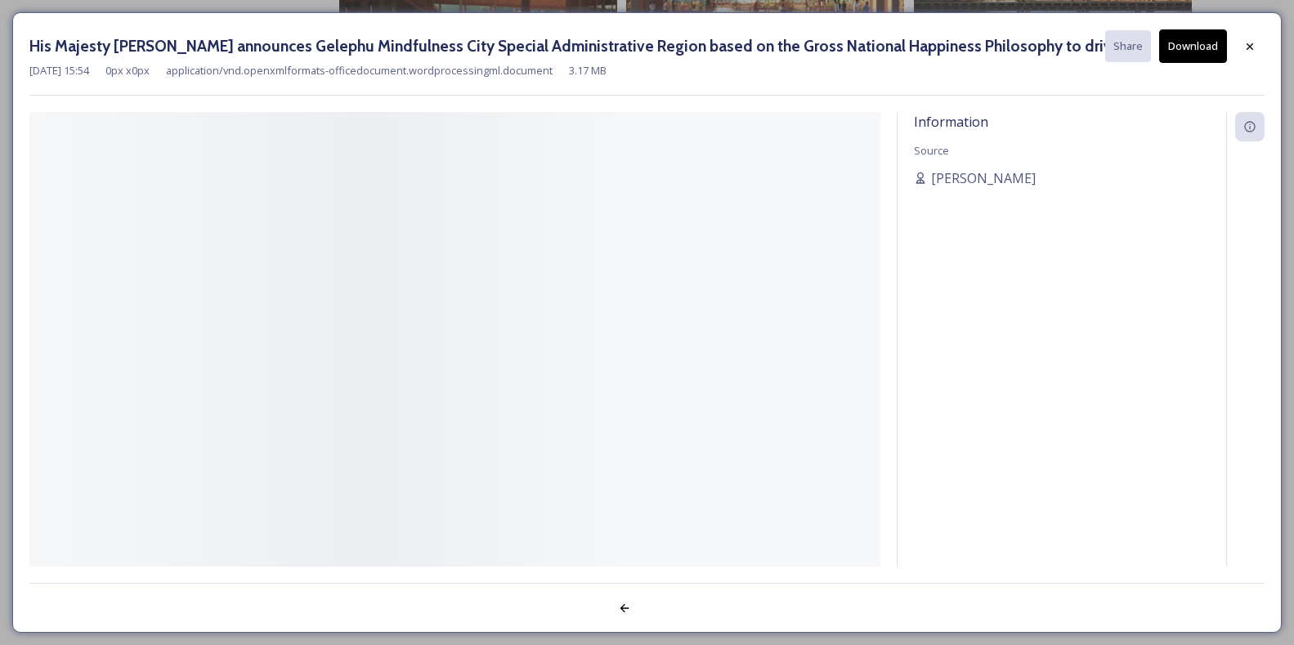
scroll to position [4032, 0]
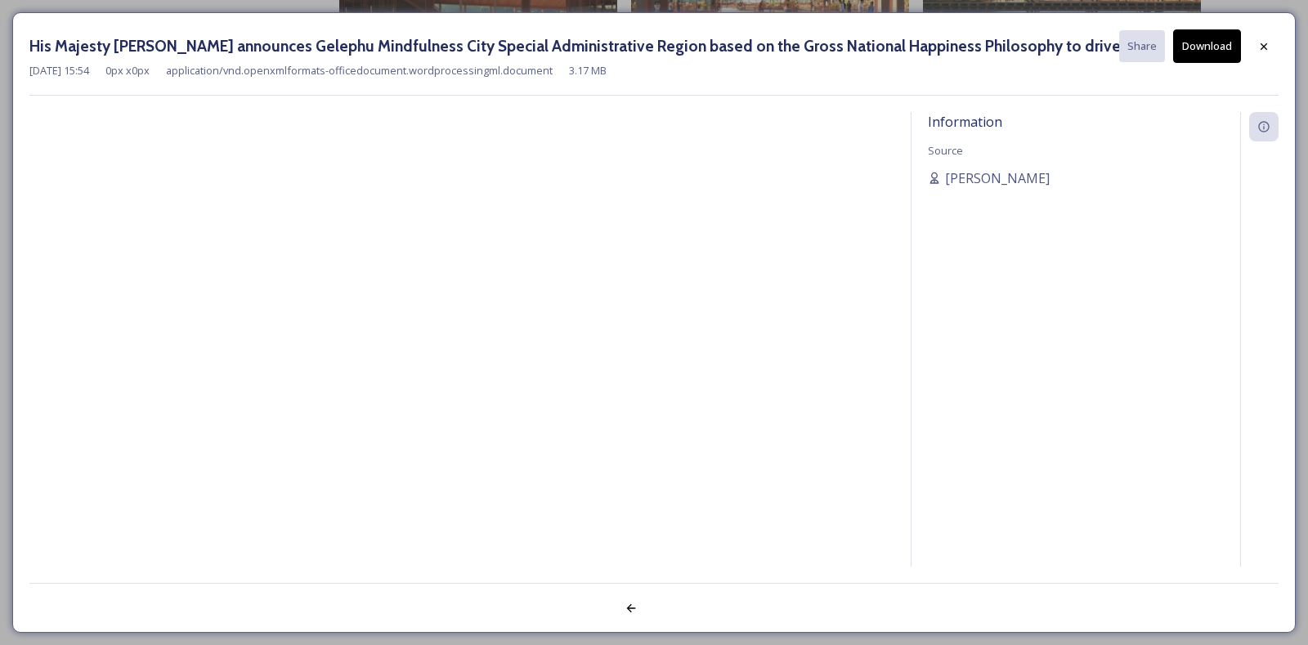
click at [451, 42] on h3 "His Majesty Jigme Khesar Namgyel Wangchuck announces Gelephu Mindfulness City S…" at bounding box center [574, 46] width 1090 height 24
click at [638, 85] on div "His Majesty Jigme Khesar Namgyel Wangchuck announces Gelephu Mindfulness City S…" at bounding box center [653, 62] width 1249 height 66
click at [667, 78] on div "Oct 08 2024 15:54 0 px x 0 px application/vnd.openxmlformats-officedocument.wor…" at bounding box center [653, 71] width 1249 height 16
click at [1077, 55] on h3 "His Majesty Jigme Khesar Namgyel Wangchuck announces Gelephu Mindfulness City S…" at bounding box center [574, 46] width 1090 height 24
click at [1213, 53] on button "Download" at bounding box center [1207, 46] width 68 height 34
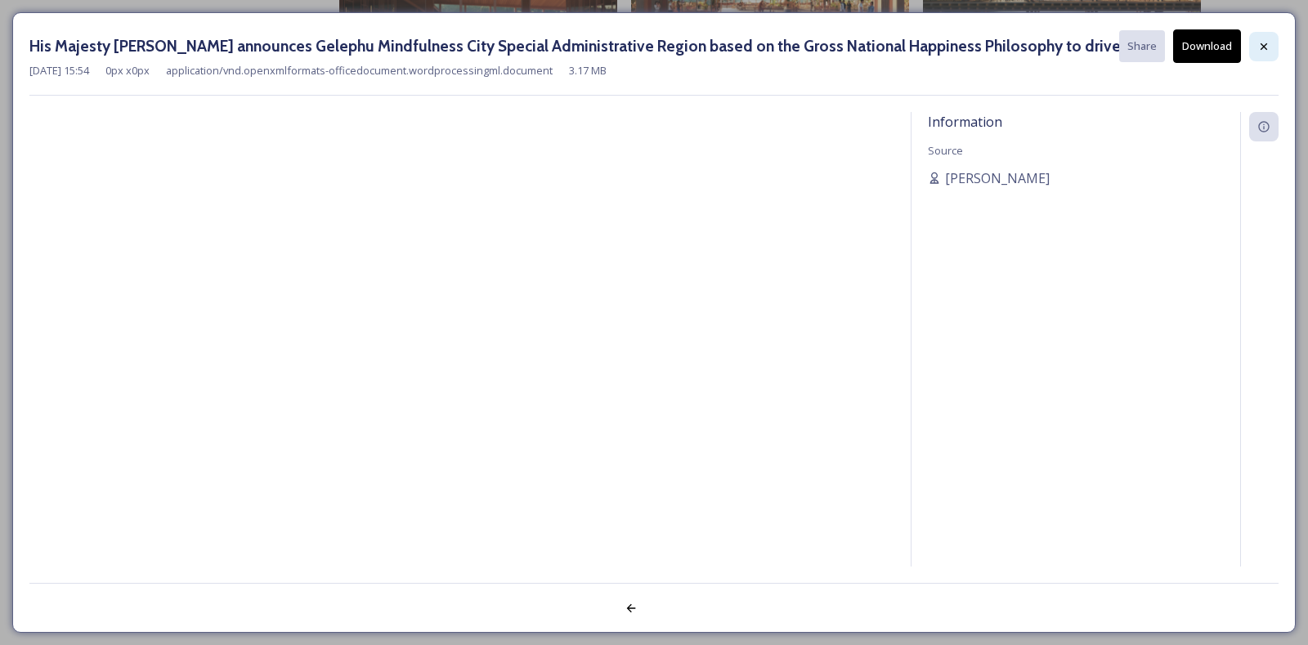
click at [1263, 46] on icon at bounding box center [1264, 46] width 13 height 13
